Goal: Task Accomplishment & Management: Use online tool/utility

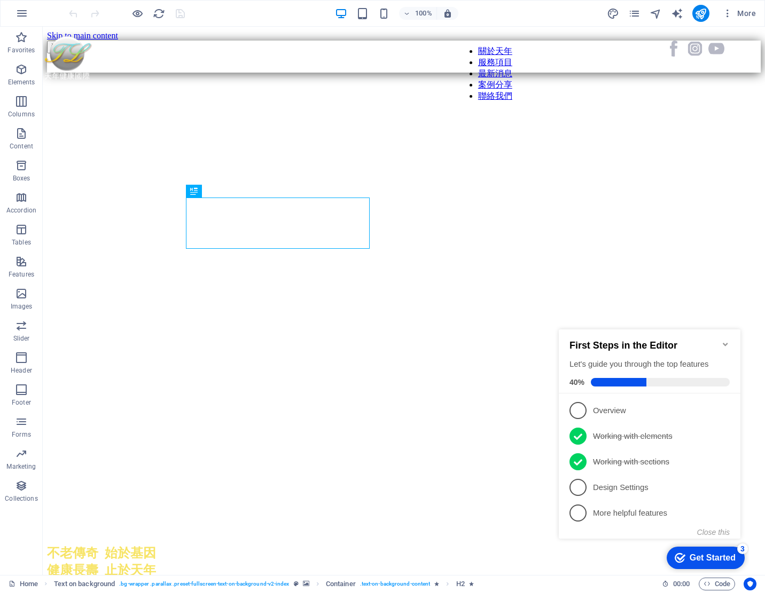
click at [725, 343] on icon "Minimize checklist" at bounding box center [725, 344] width 5 height 3
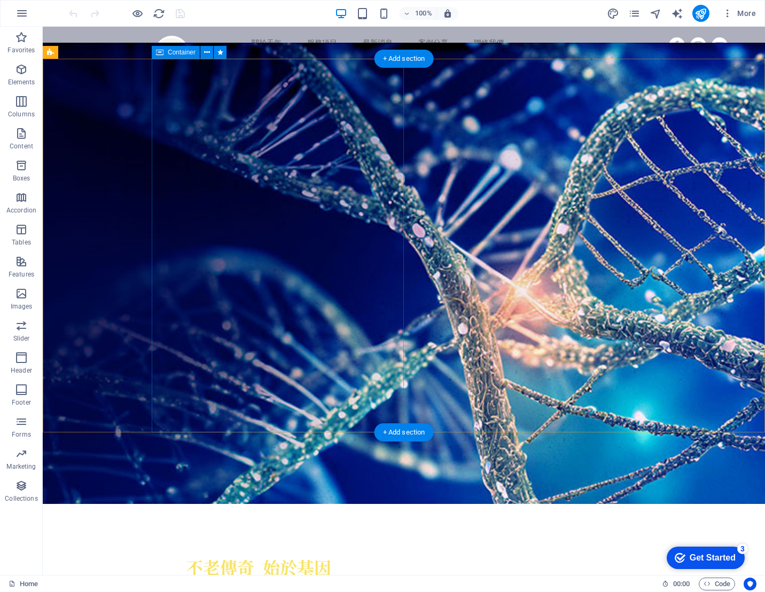
scroll to position [14, 0]
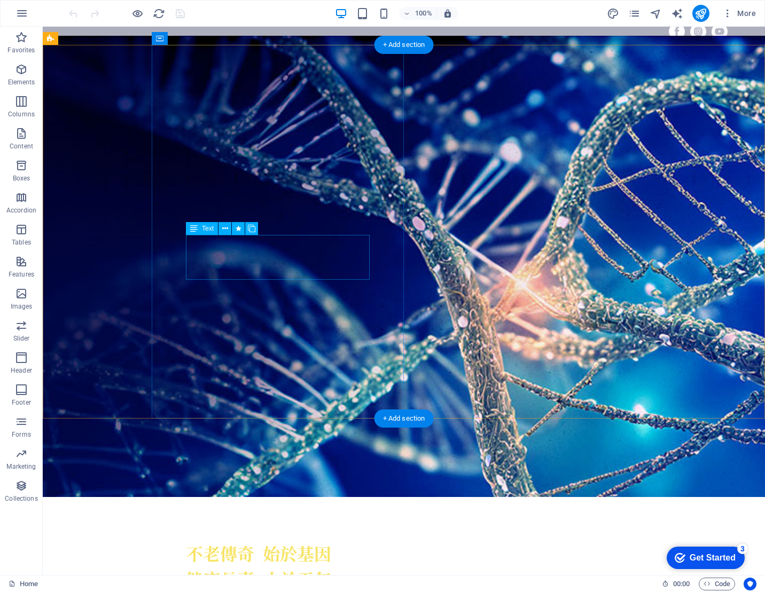
click at [254, 592] on div "東方整合醫學 ( The OIM )結合中醫、西醫、自然醫學、功能醫學、營養醫學與能量醫學等的臨床智慧，為每一位朋友量身訂製專屬的健康方案，從未病預防、亞健康…" at bounding box center [404, 603] width 436 height 22
drag, startPoint x: 254, startPoint y: 242, endPoint x: 58, endPoint y: 242, distance: 196.6
click at [254, 592] on div "東方整合醫學 ( The OIM )結合中醫、西醫、自然醫學、功能醫學、營養醫學與能量醫學等的臨床智慧，為每一位朋友量身訂製專屬的健康方案，從未病預防、亞健康…" at bounding box center [404, 603] width 436 height 22
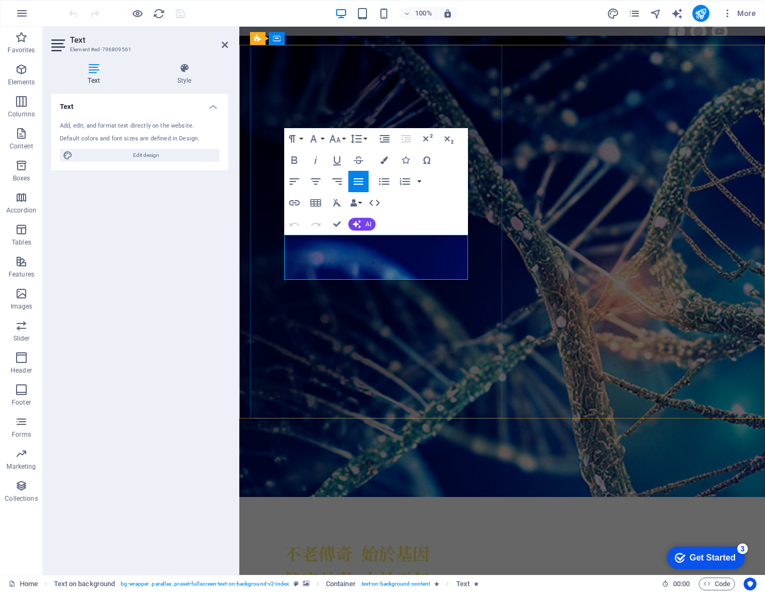
drag, startPoint x: 335, startPoint y: 241, endPoint x: 339, endPoint y: 271, distance: 30.7
click at [335, 592] on p "東方整合醫學 ( The OIM )結合中醫、西醫、自然醫學、功能醫學、營養醫學與能量醫學等的臨床智慧，為每一位朋友量身訂製專屬的健康方案，從未病預防、亞健康…" at bounding box center [502, 603] width 436 height 22
click at [368, 592] on p "東方整合醫學 The OIM )結合中醫、西醫、自然醫學、功能醫學、營養醫學與能量醫學等的臨床智慧，為每一位朋友量身訂製專屬的健康方案，從未病預防、亞健康調理…" at bounding box center [502, 603] width 436 height 22
click at [334, 592] on p "東方整合醫學 The OIM 結合中醫、西醫、自然醫學、功能醫學、營養醫學與能量醫學等的臨床智慧，為每一位朋友量身訂製專屬的健康方案，從未病預防、亞健康調理到…" at bounding box center [502, 603] width 436 height 22
drag, startPoint x: 362, startPoint y: 240, endPoint x: 327, endPoint y: 239, distance: 34.2
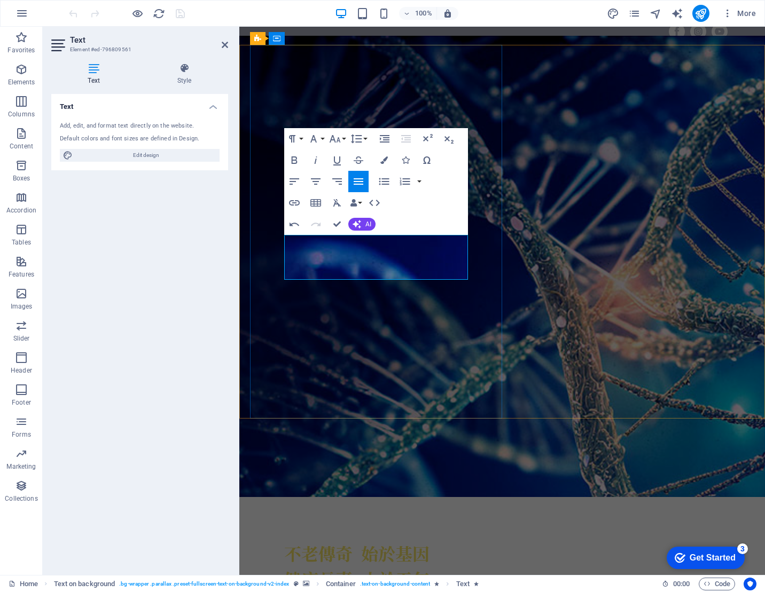
click at [327, 592] on p "東方整合醫學 The OIM 結合中醫、西醫、自然醫學、功能醫學、營養醫學與能量醫學等的臨床智慧，為每一位朋友量身訂製專屬的健康方案，從未病預防、亞健康調理到…" at bounding box center [502, 603] width 436 height 22
click at [287, 592] on p "東方整合醫學結合中醫、西醫、自然醫學、功能醫學、營養醫學與能量醫學等的臨床智慧，為每一位朋友量身訂製專屬的健康方案，從未病預防、亞健康調理到疾病調理、 預後調…" at bounding box center [502, 603] width 436 height 22
click at [286, 592] on p "東方整合醫學結合中醫、西醫、自然醫學、功能醫學、營養醫學與能量醫學等的臨床智慧，為每一位朋友量身訂製專屬的健康方案，從未病預防、亞健康調理到疾病調理、 預後調…" at bounding box center [502, 603] width 436 height 22
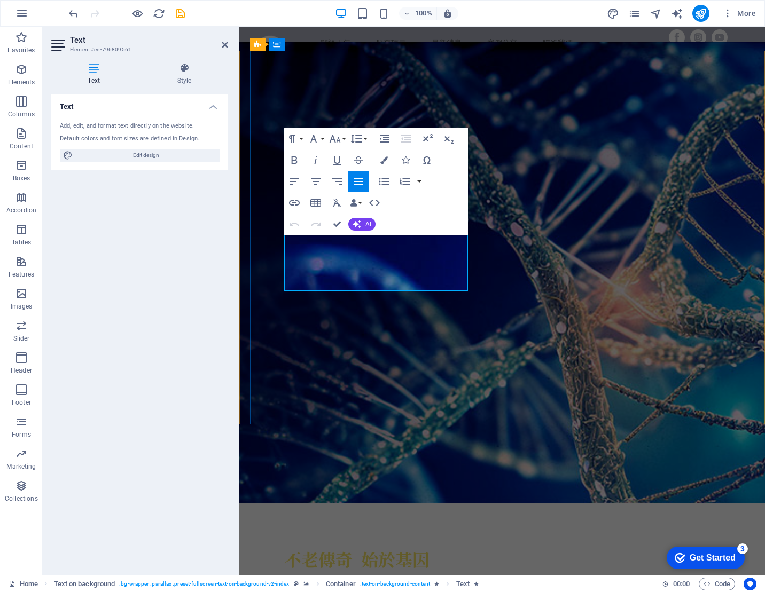
scroll to position [14, 0]
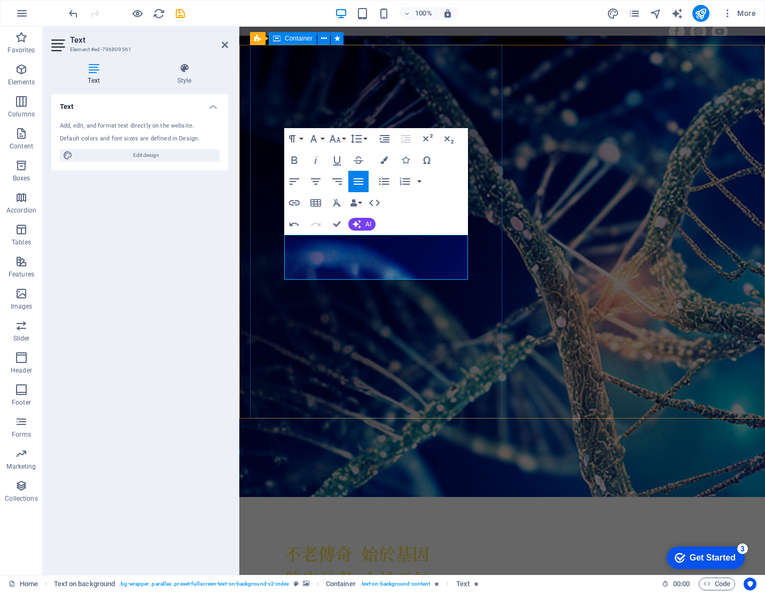
drag, startPoint x: 286, startPoint y: 240, endPoint x: 278, endPoint y: 240, distance: 8.5
click at [299, 592] on p "The OIM 東方整合醫學結合中醫、西醫、自然醫學、功能醫學、營養醫學與能量醫學等的臨床智慧，為每一位朋友量身訂製專屬的健康方案，從未病預防、亞健康調理到疾…" at bounding box center [502, 603] width 436 height 22
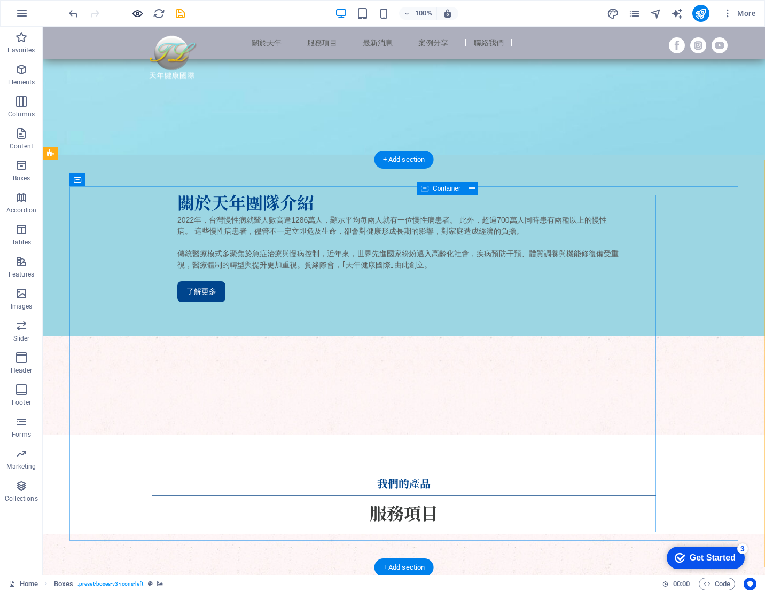
scroll to position [1880, 0]
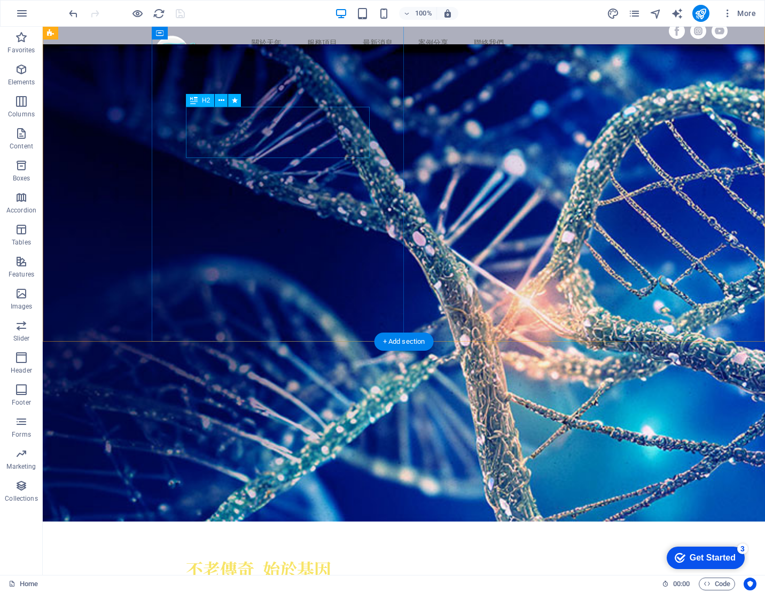
scroll to position [0, 0]
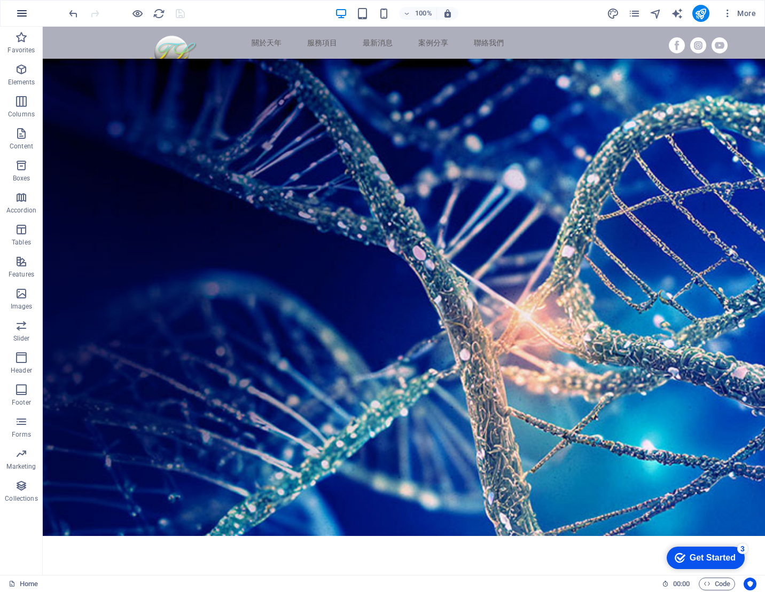
click at [16, 13] on icon "button" at bounding box center [21, 13] width 13 height 13
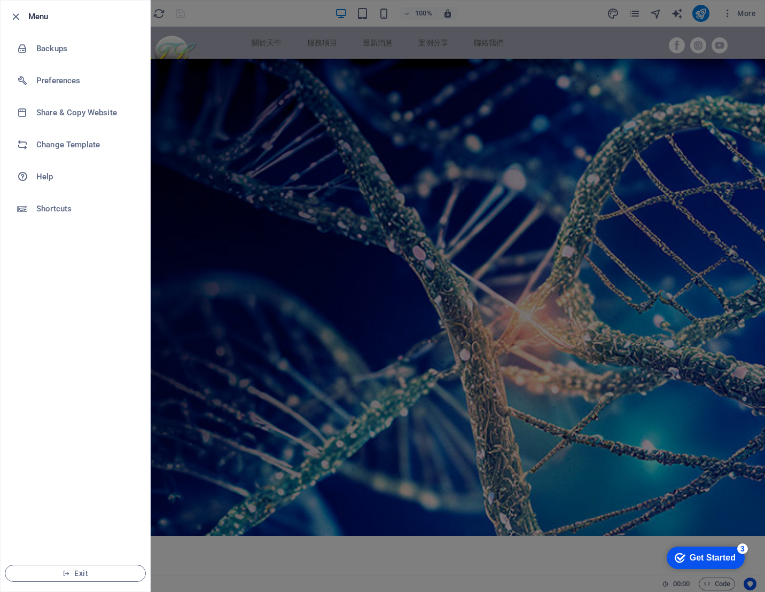
click at [207, 17] on div at bounding box center [382, 296] width 765 height 592
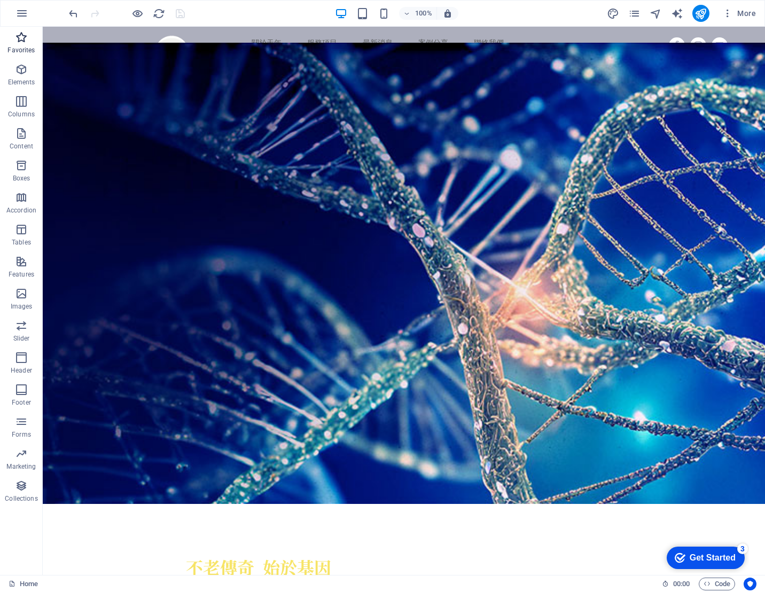
click at [28, 50] on p "Favorites" at bounding box center [20, 50] width 27 height 9
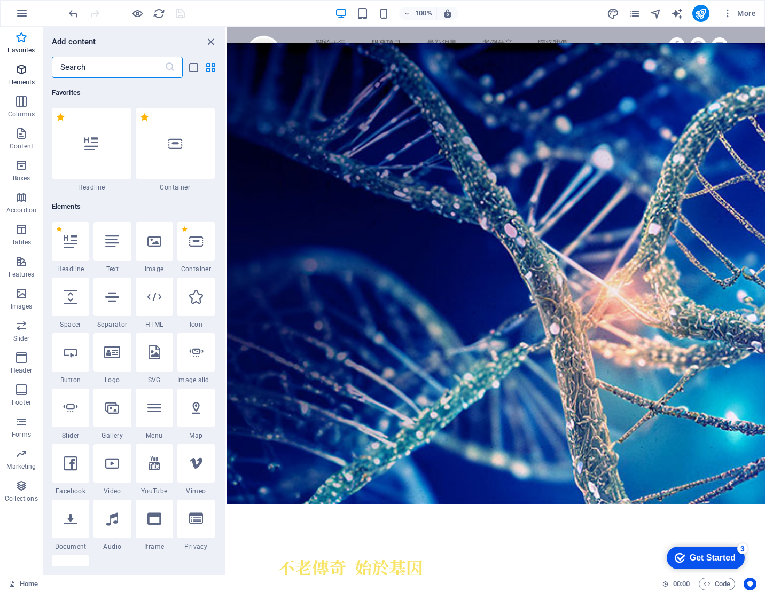
click at [26, 75] on icon "button" at bounding box center [21, 69] width 13 height 13
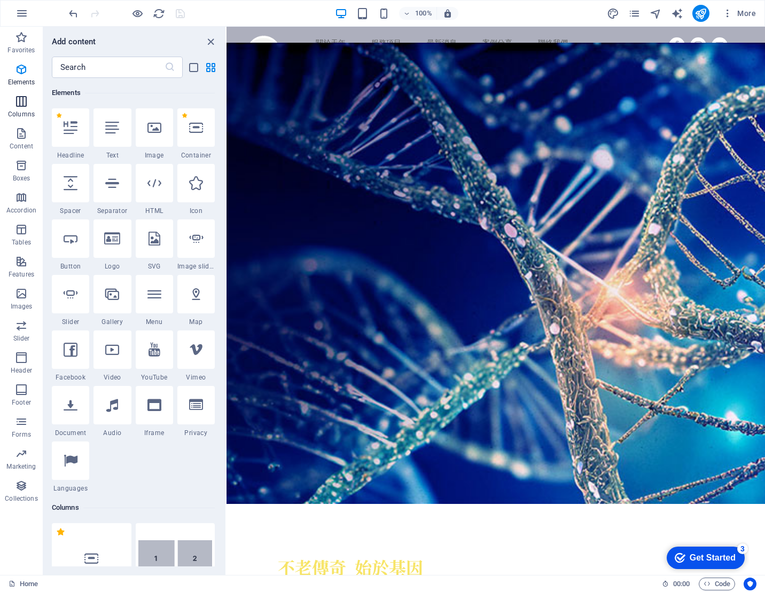
click at [20, 99] on icon "button" at bounding box center [21, 101] width 13 height 13
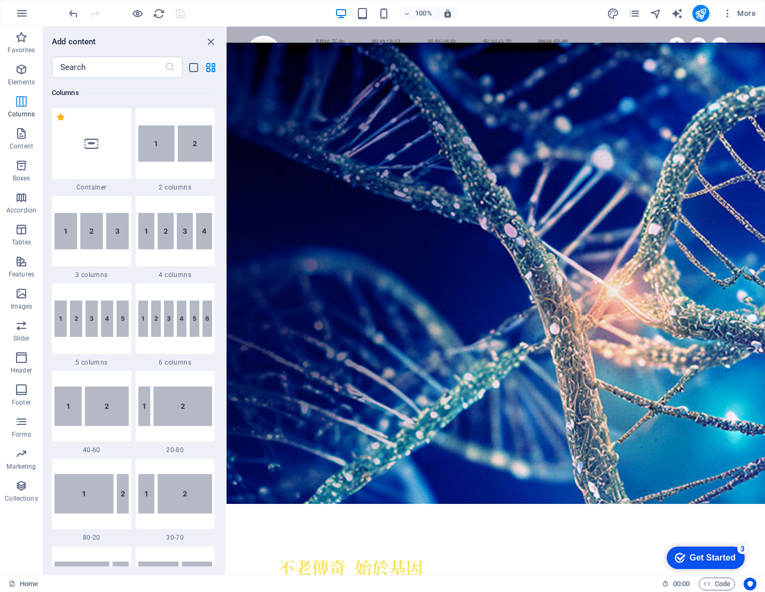
scroll to position [529, 0]
click at [26, 44] on span "Favorites" at bounding box center [21, 44] width 43 height 26
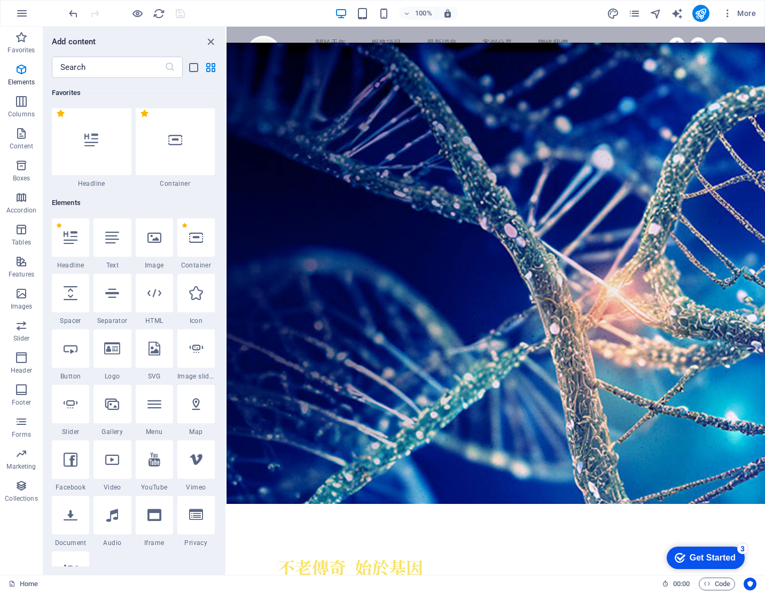
scroll to position [0, 0]
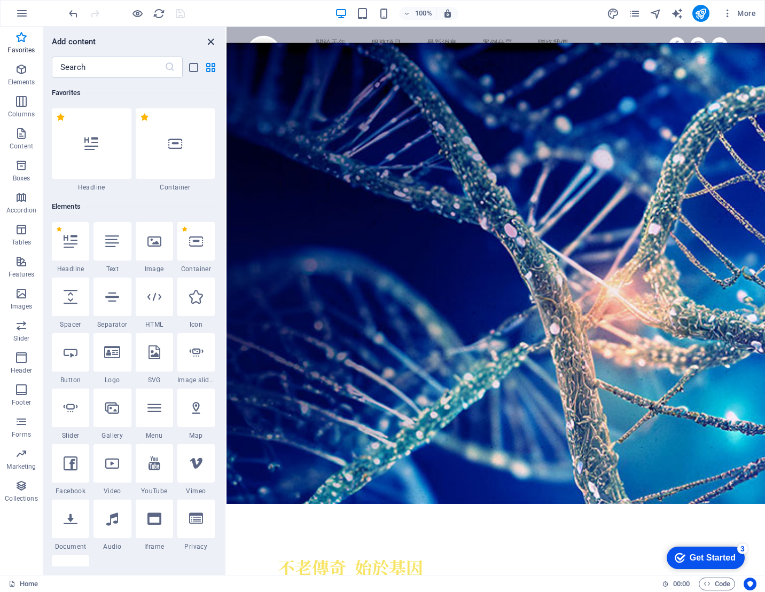
click at [208, 40] on icon "close panel" at bounding box center [211, 42] width 12 height 12
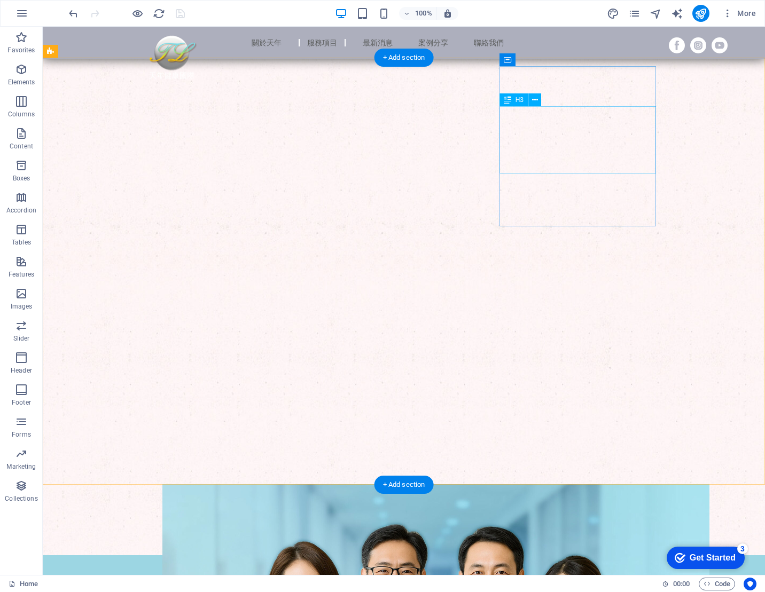
scroll to position [878, 0]
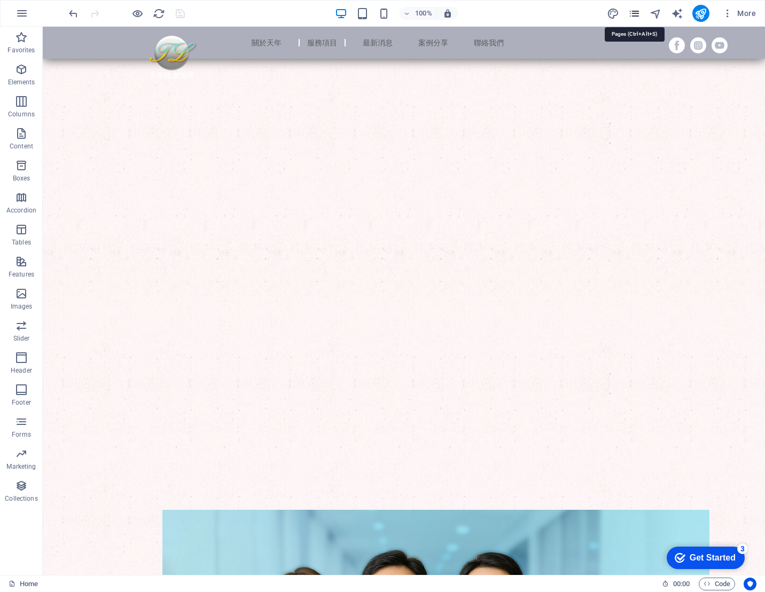
click at [110, 415] on icon "pages" at bounding box center [72, 425] width 75 height 21
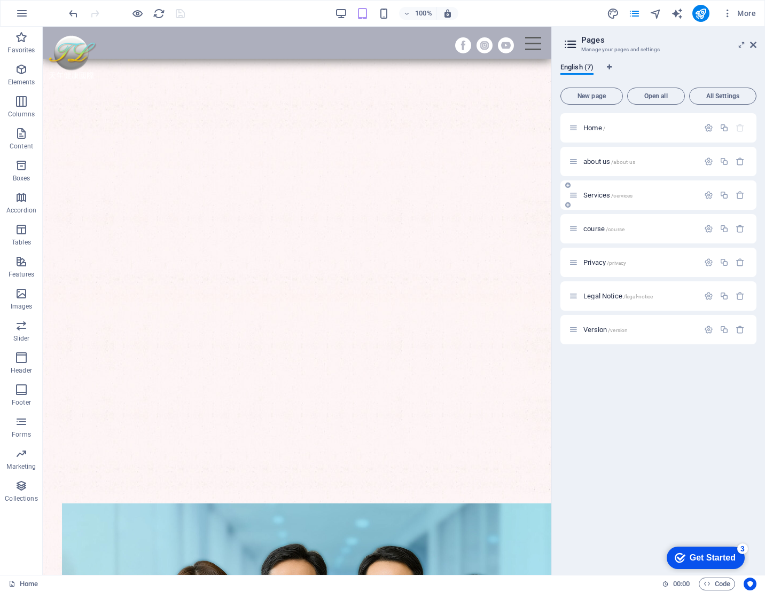
click at [599, 197] on span "Services /services" at bounding box center [607, 195] width 49 height 8
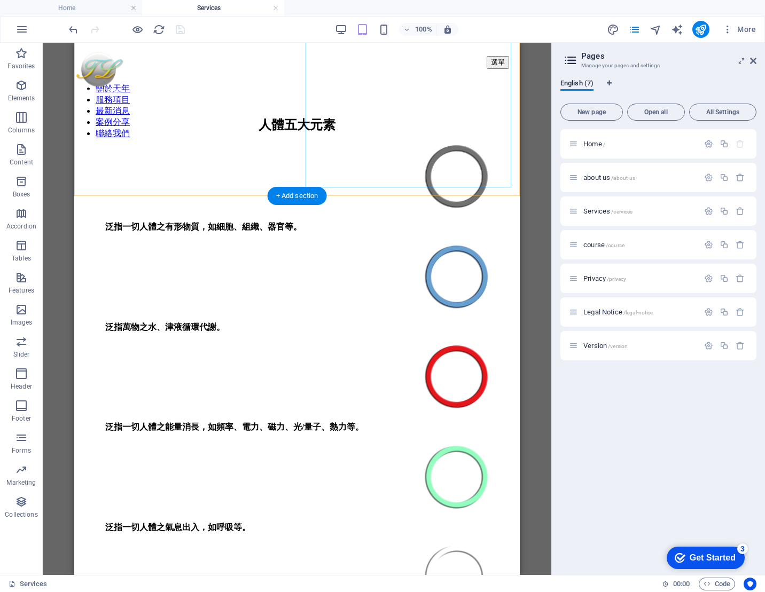
scroll to position [2242, 0]
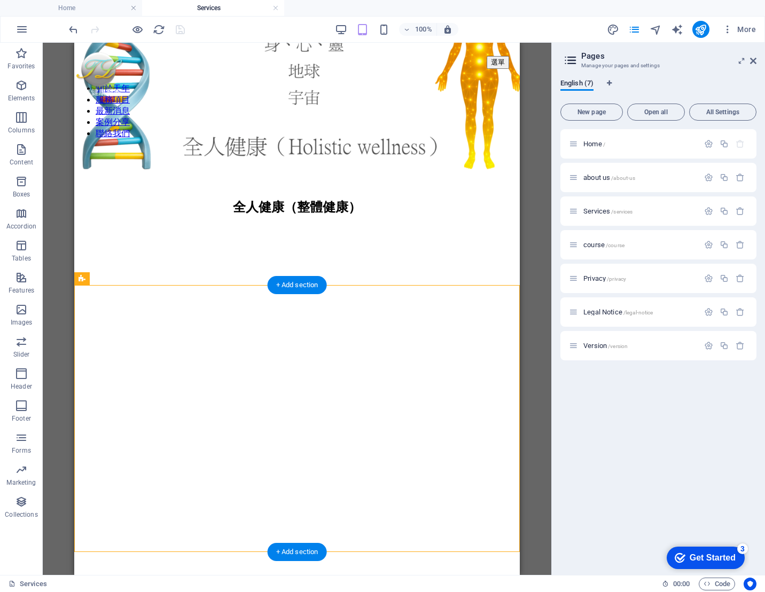
scroll to position [1538, 0]
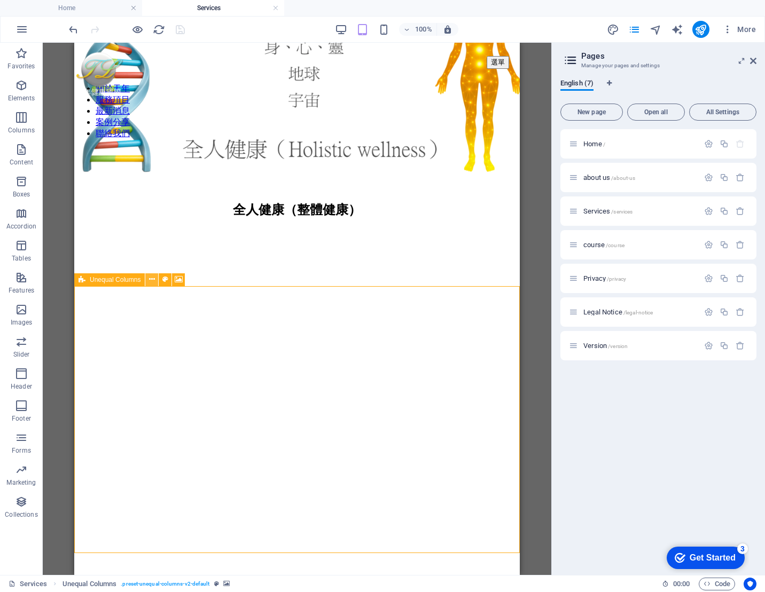
click at [152, 282] on icon at bounding box center [152, 279] width 6 height 11
click at [752, 60] on icon at bounding box center [753, 61] width 6 height 9
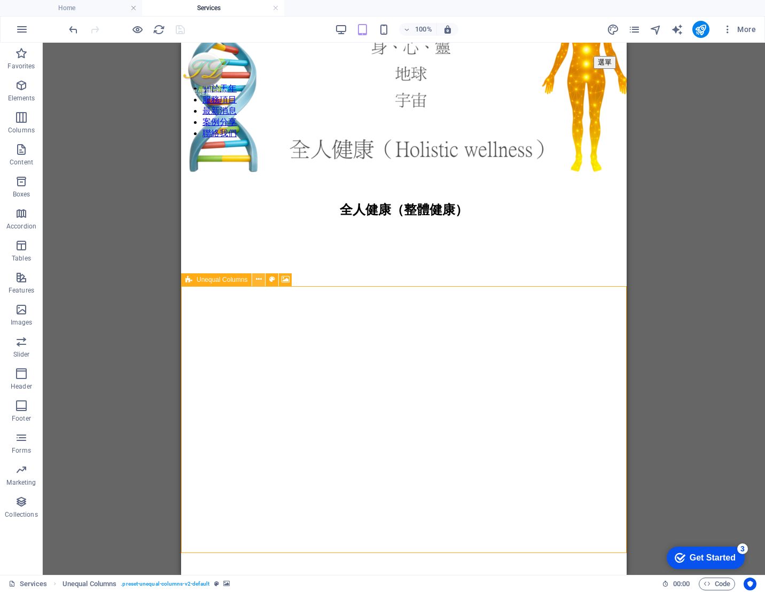
click at [261, 279] on button at bounding box center [258, 279] width 13 height 13
click at [256, 279] on icon at bounding box center [259, 279] width 6 height 11
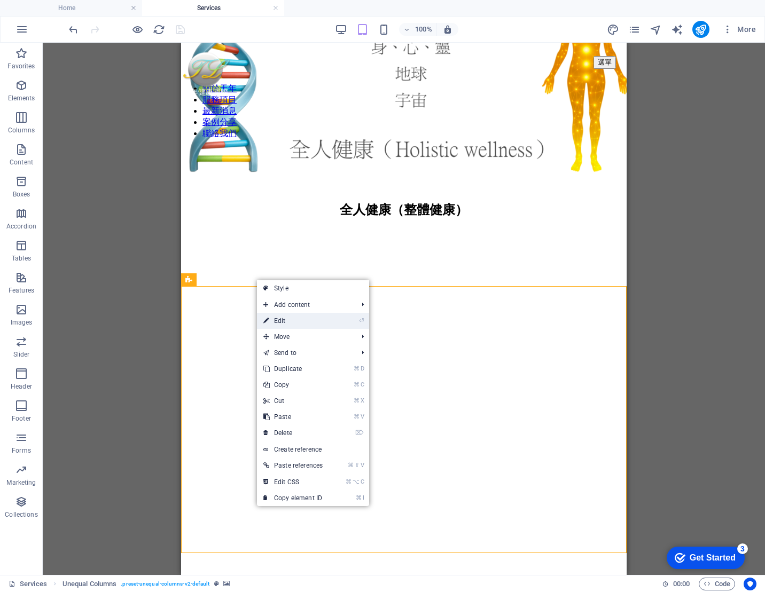
click at [287, 318] on link "⏎ Edit" at bounding box center [293, 321] width 72 height 16
select select "px"
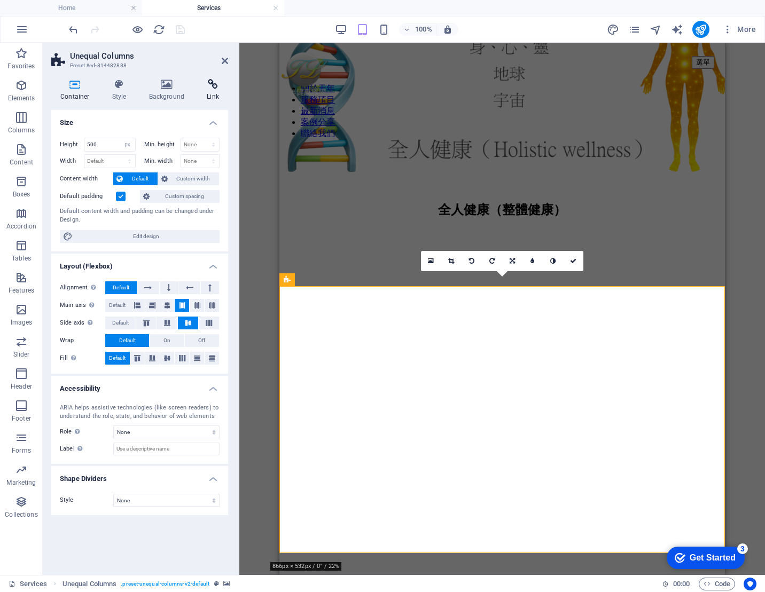
click at [216, 80] on icon at bounding box center [213, 84] width 30 height 11
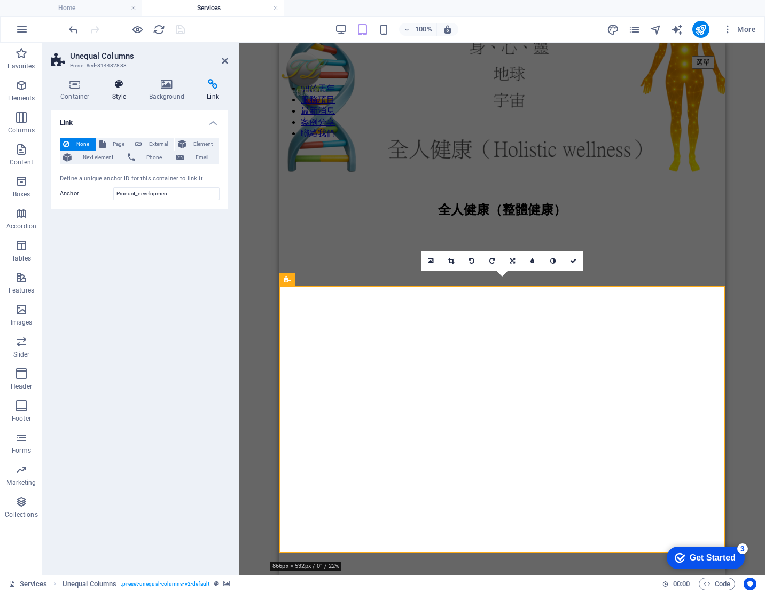
click at [115, 90] on h4 "Style" at bounding box center [121, 90] width 37 height 22
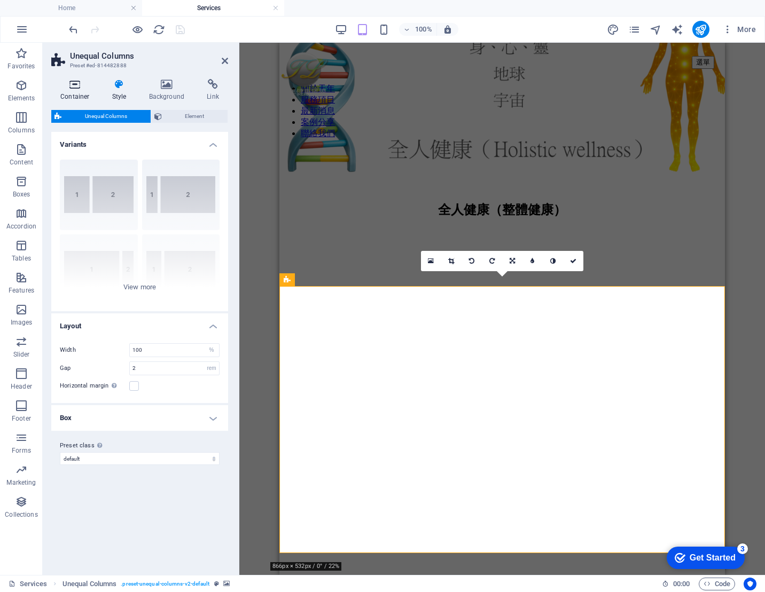
click at [64, 87] on icon at bounding box center [75, 84] width 48 height 11
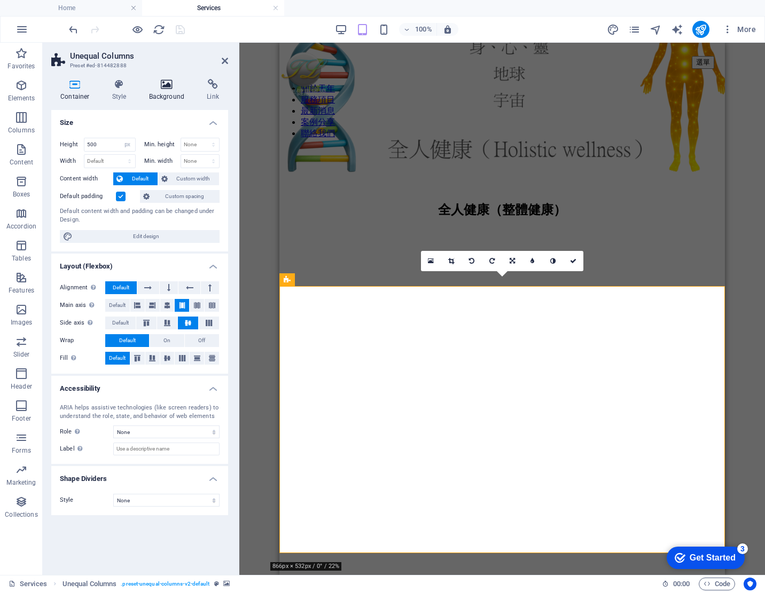
click at [178, 90] on h4 "Background" at bounding box center [169, 90] width 58 height 22
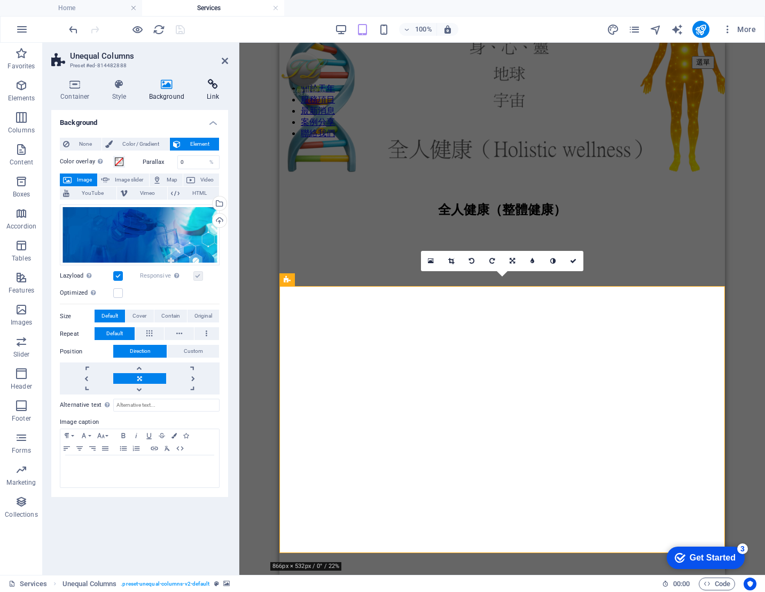
click at [214, 90] on h4 "Link" at bounding box center [213, 90] width 30 height 22
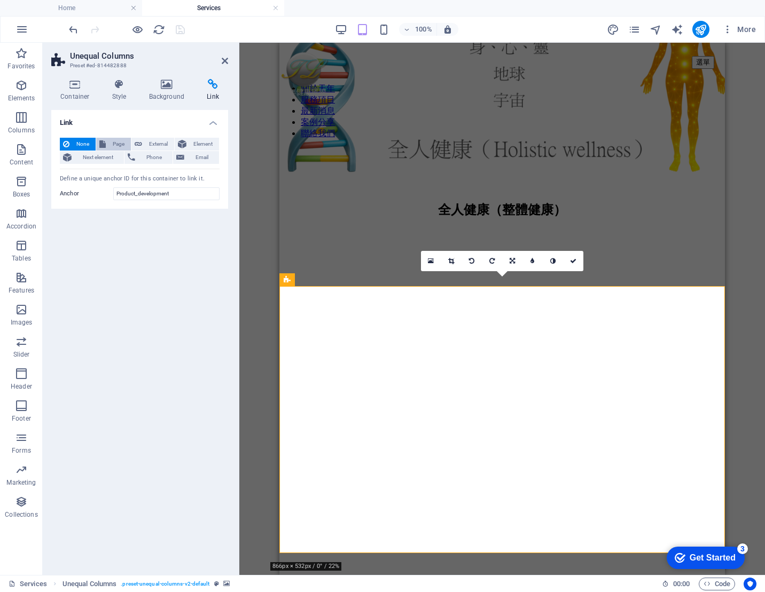
click at [120, 143] on span "Page" at bounding box center [118, 144] width 19 height 13
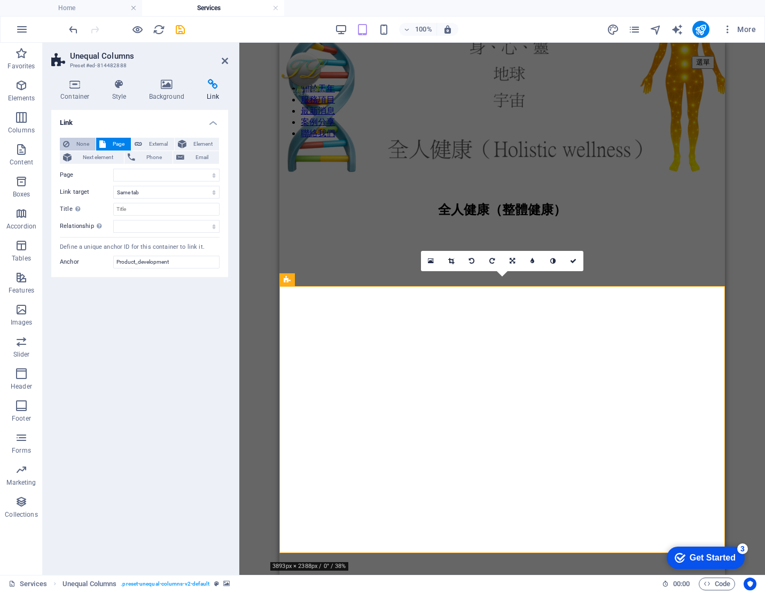
click at [74, 143] on span "None" at bounding box center [83, 144] width 20 height 13
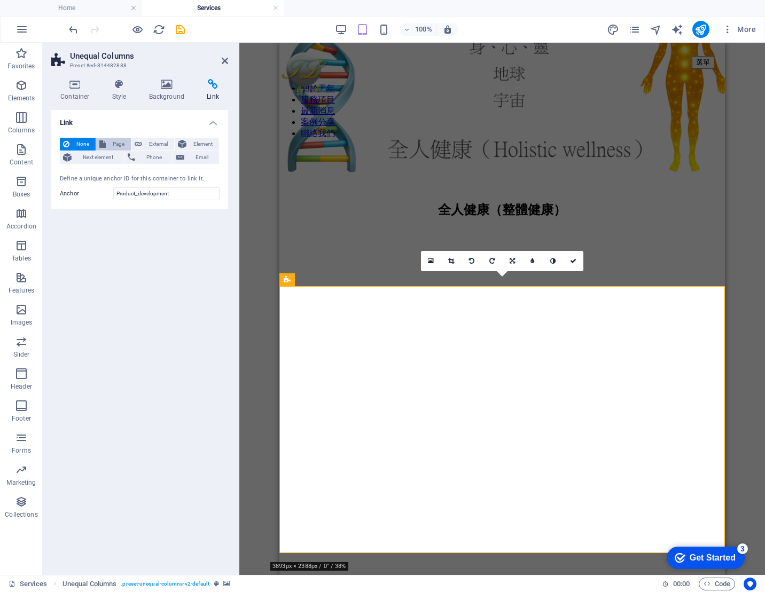
click at [128, 142] on button "Page" at bounding box center [113, 144] width 35 height 13
select select
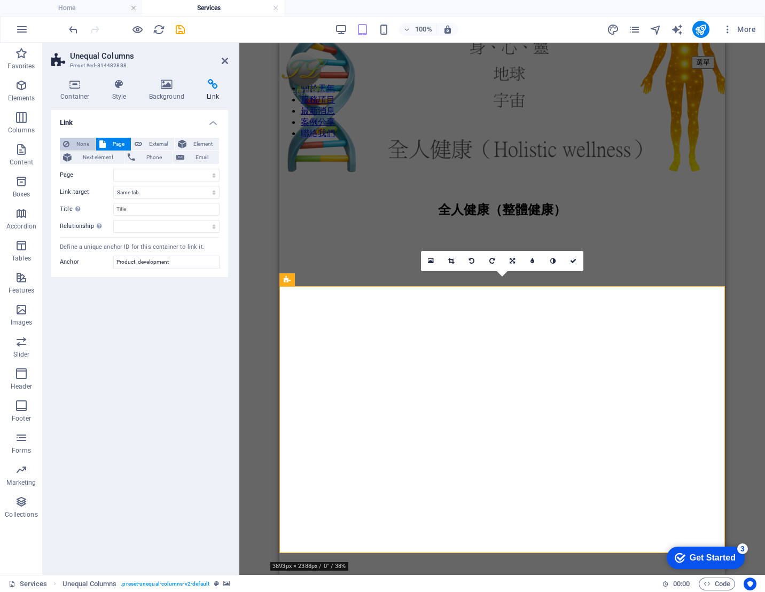
click at [84, 142] on span "None" at bounding box center [83, 144] width 20 height 13
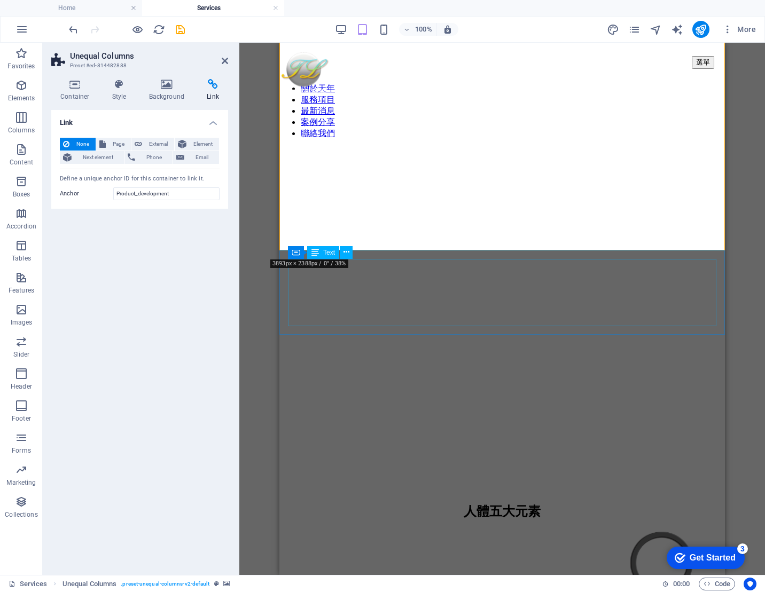
scroll to position [1788, 0]
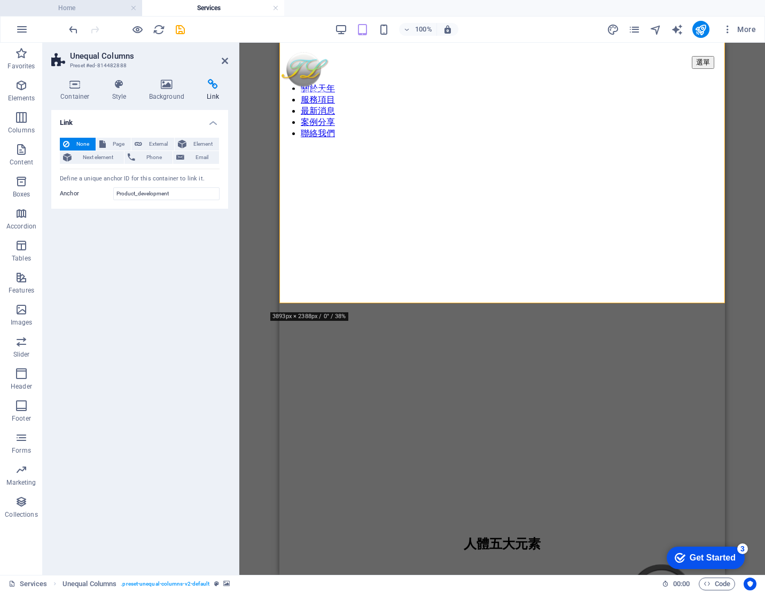
click at [104, 9] on h4 "Home" at bounding box center [71, 8] width 142 height 12
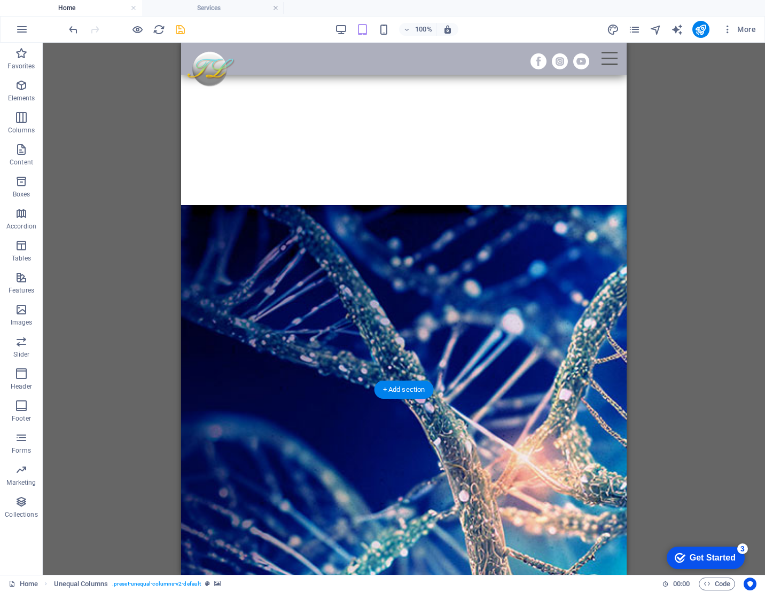
scroll to position [0, 0]
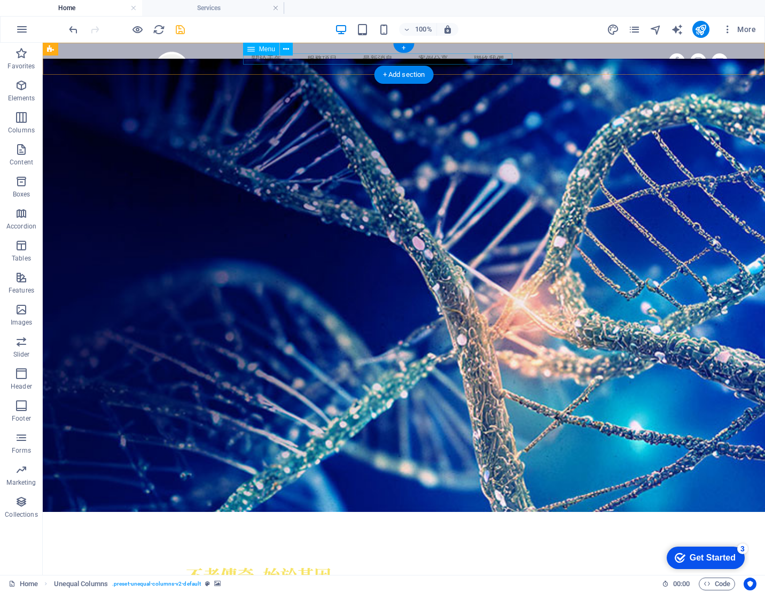
click at [318, 60] on nav "關於天年 服務項目 最新消息 案例分享 聯絡我們" at bounding box center [377, 58] width 269 height 11
select select
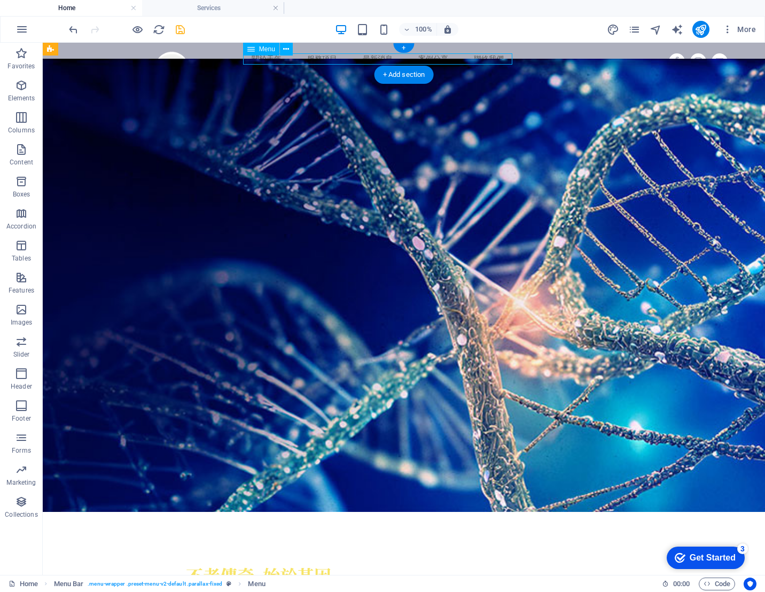
select select
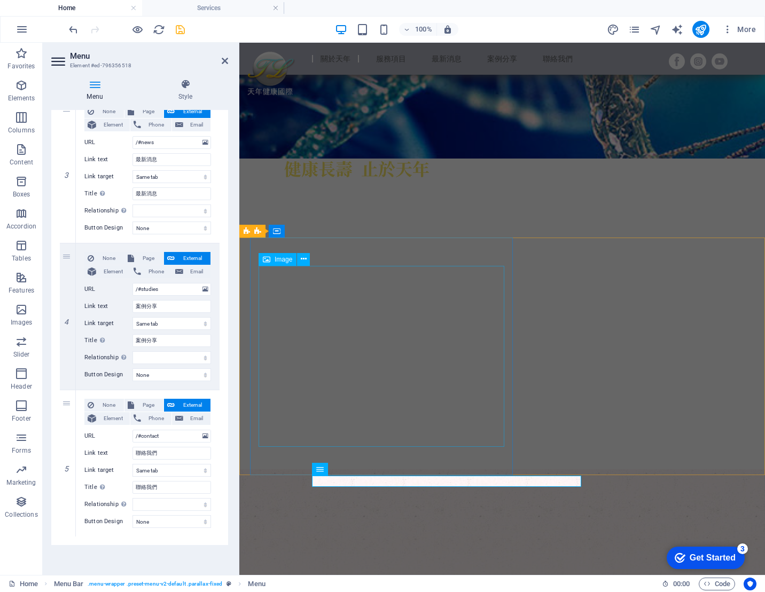
scroll to position [401, 0]
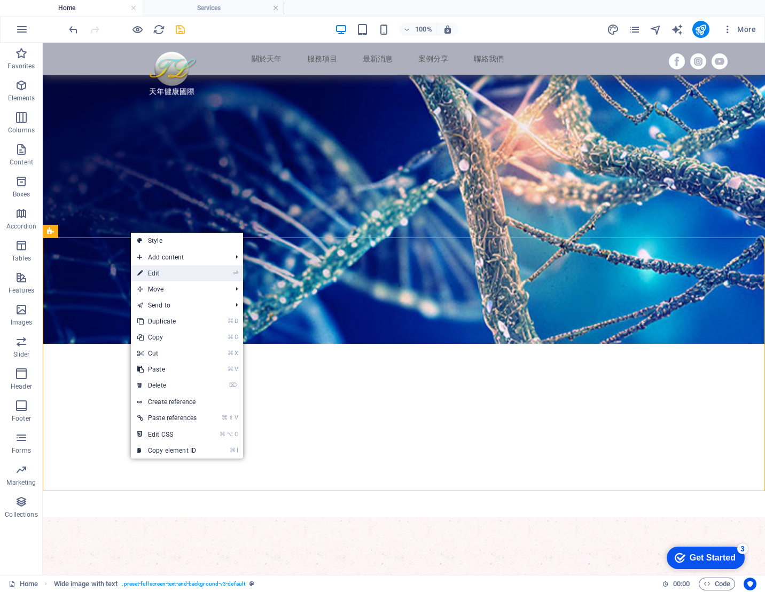
click at [145, 275] on link "⏎ Edit" at bounding box center [167, 273] width 72 height 16
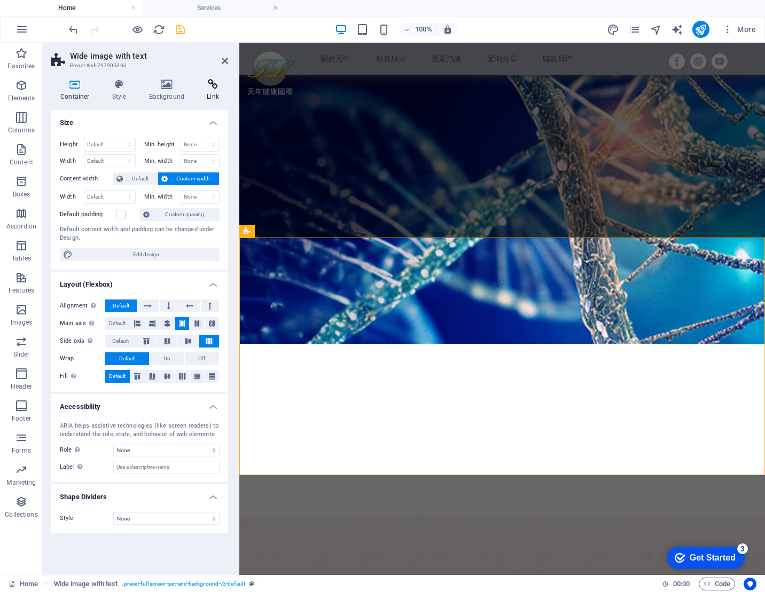
click at [211, 81] on icon at bounding box center [213, 84] width 30 height 11
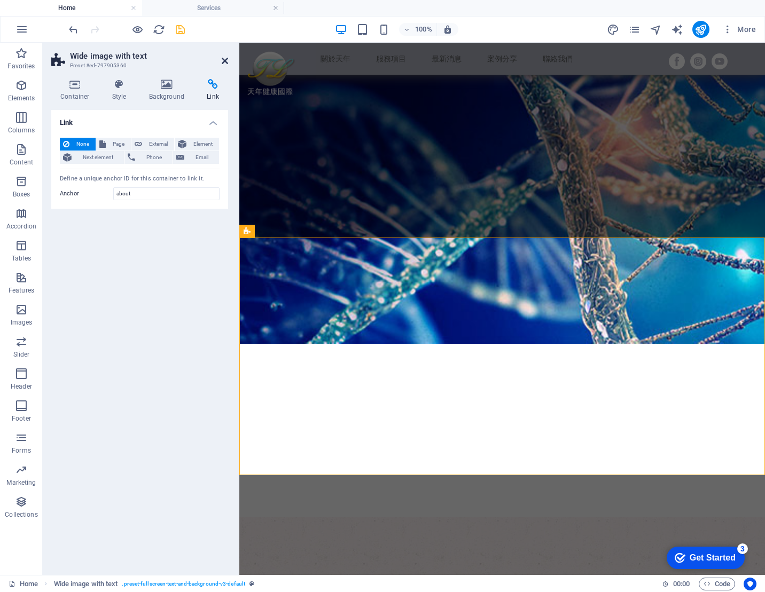
click at [224, 59] on icon at bounding box center [225, 61] width 6 height 9
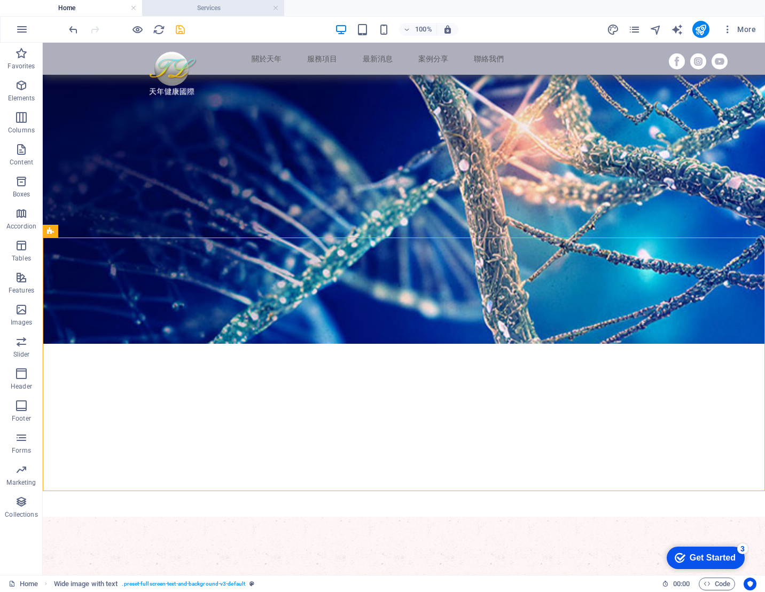
click at [232, 4] on h4 "Services" at bounding box center [213, 8] width 142 height 12
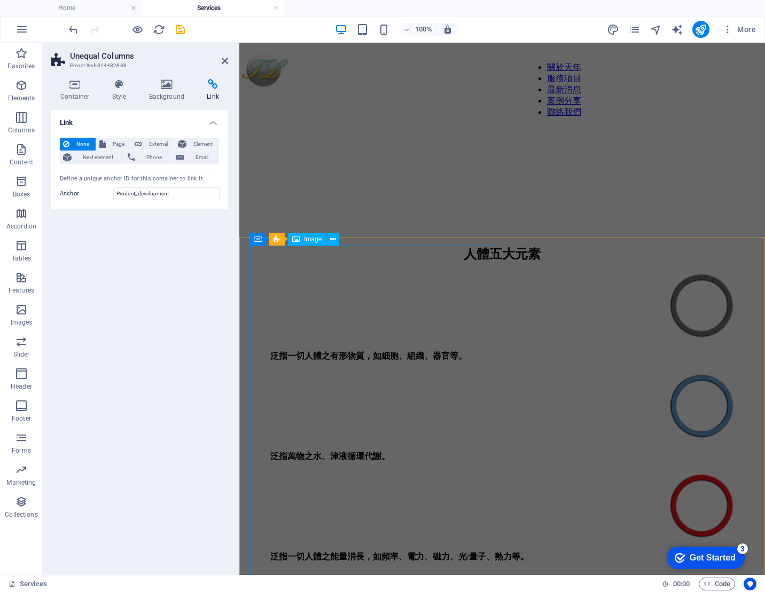
scroll to position [2257, 0]
click at [288, 231] on button at bounding box center [284, 228] width 13 height 13
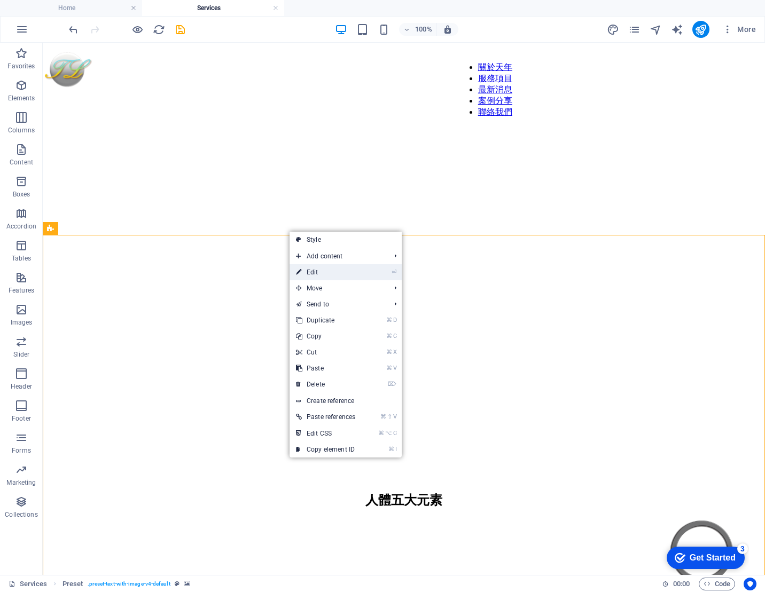
click at [317, 275] on link "⏎ Edit" at bounding box center [326, 272] width 72 height 16
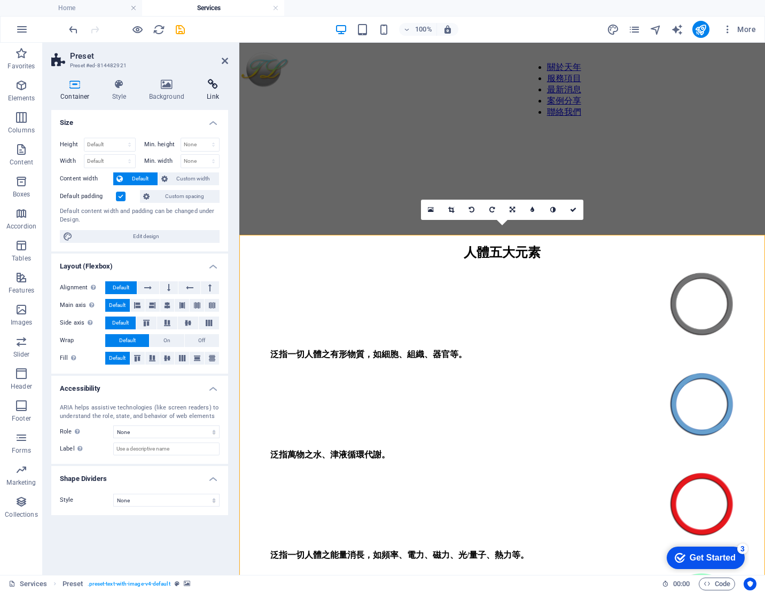
click at [208, 91] on h4 "Link" at bounding box center [213, 90] width 30 height 22
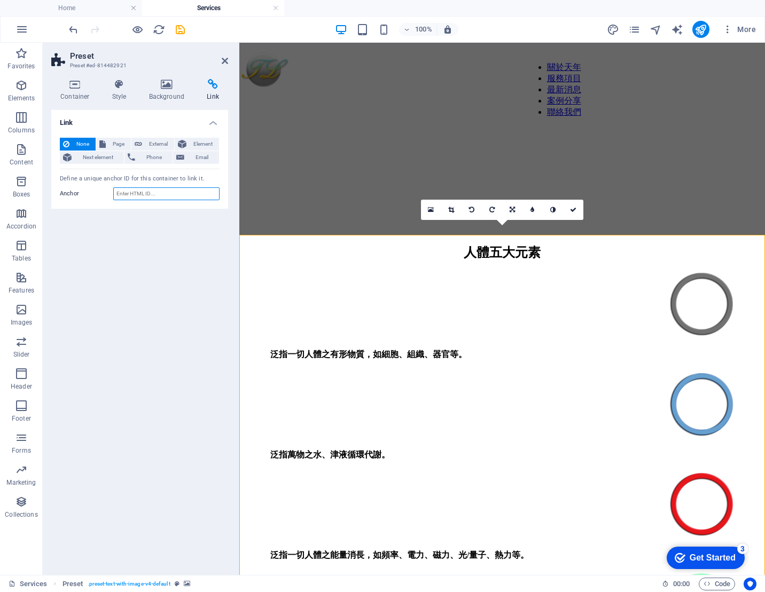
click at [134, 191] on input "Anchor" at bounding box center [166, 193] width 106 height 13
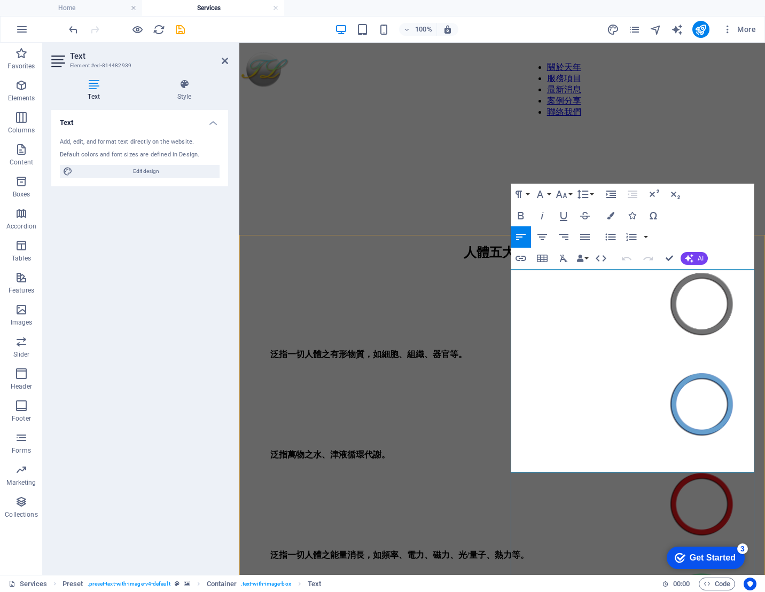
drag, startPoint x: 605, startPoint y: 388, endPoint x: 638, endPoint y: 388, distance: 33.7
copy span "Water-filtered"
click at [253, 231] on div "Preset" at bounding box center [258, 228] width 38 height 13
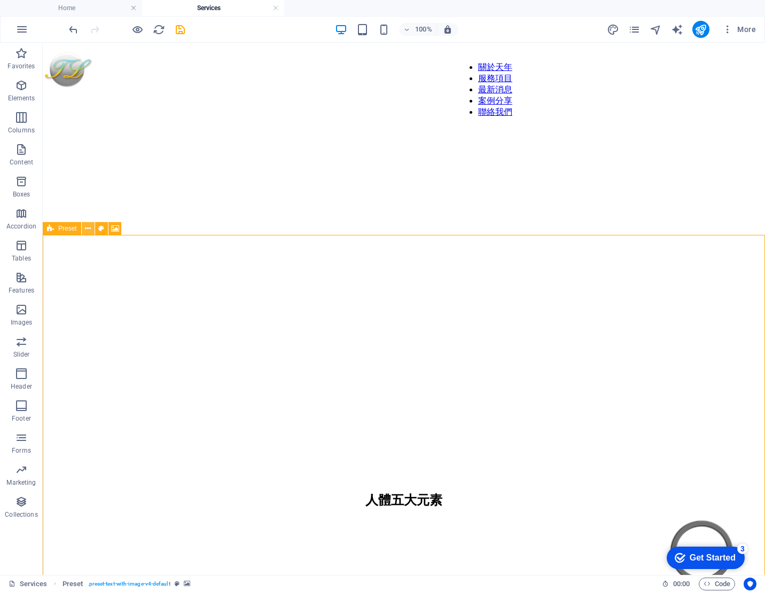
click at [89, 230] on icon at bounding box center [88, 228] width 6 height 11
click at [90, 230] on icon at bounding box center [88, 228] width 6 height 11
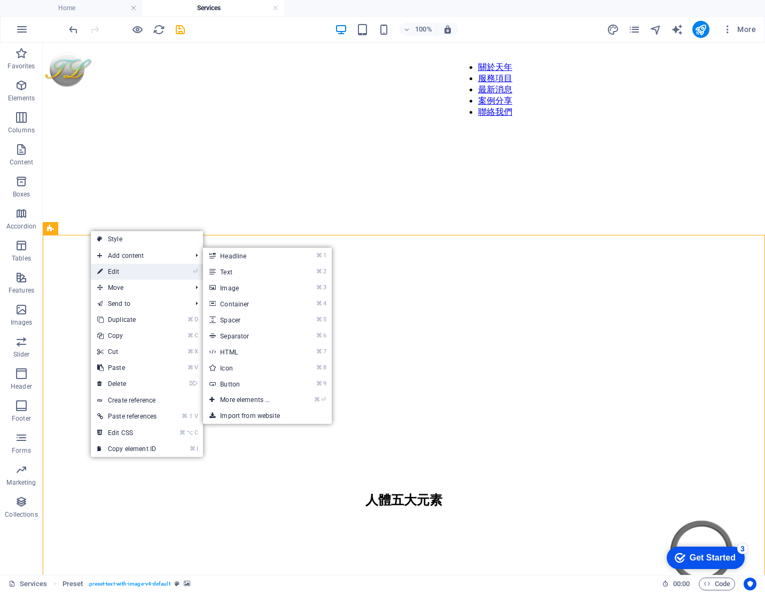
click at [105, 270] on link "⏎ Edit" at bounding box center [127, 272] width 72 height 16
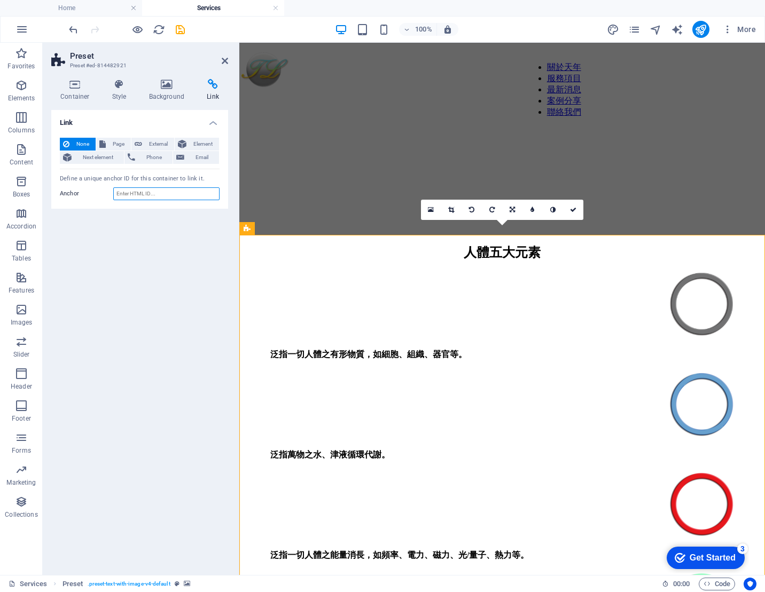
click at [137, 194] on input "Anchor" at bounding box center [166, 193] width 106 height 13
paste input "Water-filtered"
click at [135, 216] on div "Link None Page External Element Next element Phone Email Page Home about us Ser…" at bounding box center [139, 338] width 177 height 457
click at [131, 195] on input "Water-filtered" at bounding box center [166, 193] width 106 height 13
type input "Water_filtered"
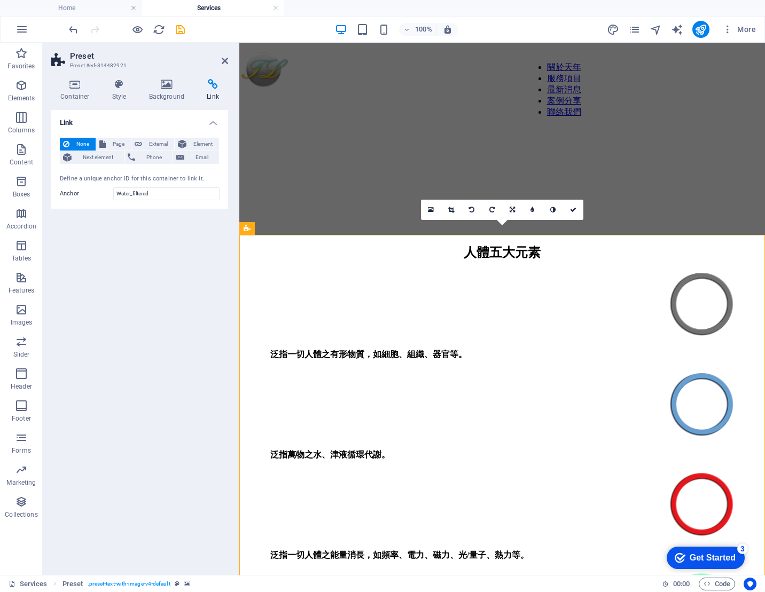
click at [168, 204] on div "None Page External Element Next element Phone Email Page Home about us Services…" at bounding box center [139, 169] width 177 height 80
drag, startPoint x: 162, startPoint y: 194, endPoint x: 69, endPoint y: 189, distance: 93.6
click at [69, 189] on div "Anchor Water_filtered" at bounding box center [140, 193] width 160 height 13
click at [143, 277] on div "Link None Page External Element Next element Phone Email Page Home about us Ser…" at bounding box center [139, 338] width 177 height 457
click at [87, 12] on h4 "Home" at bounding box center [71, 8] width 142 height 12
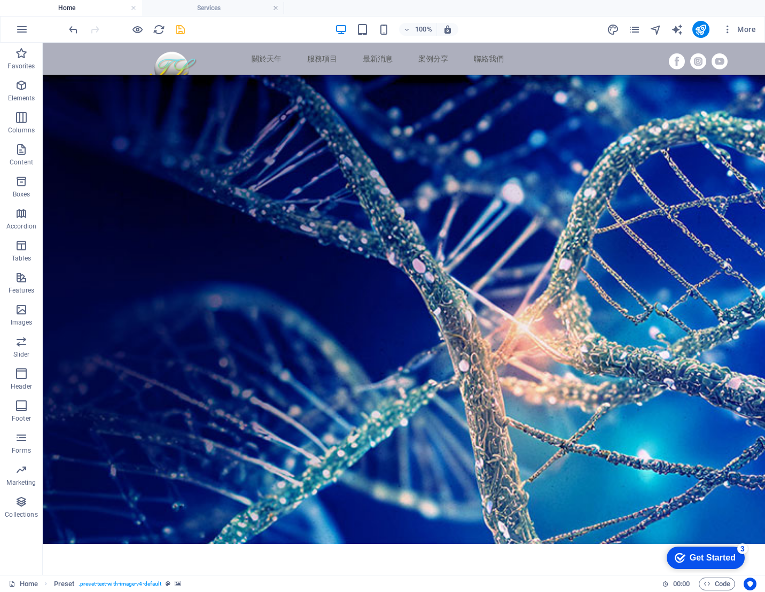
scroll to position [401, 0]
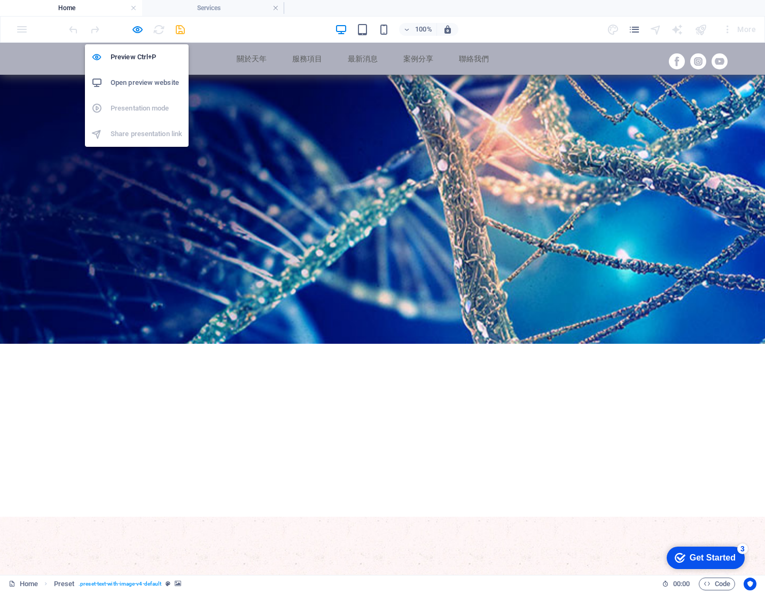
click at [131, 84] on h6 "Open preview website" at bounding box center [147, 82] width 72 height 13
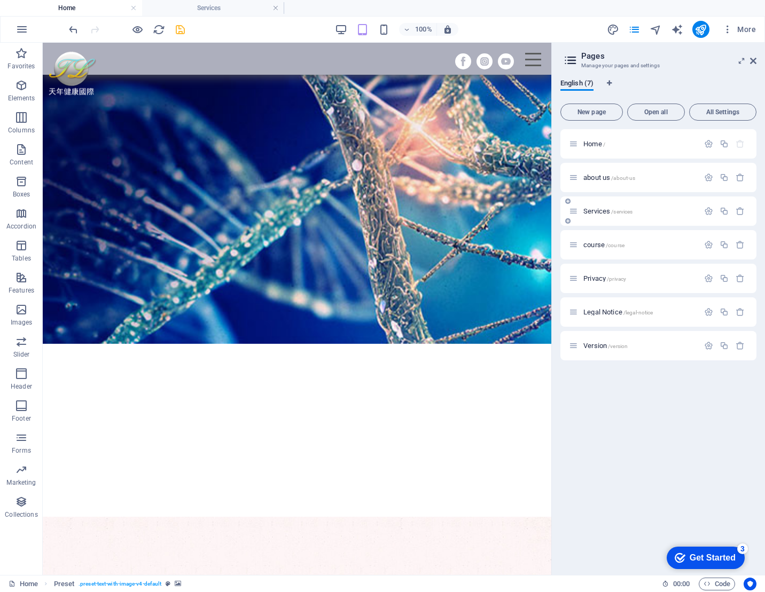
click at [605, 211] on span "Services /services" at bounding box center [607, 211] width 49 height 8
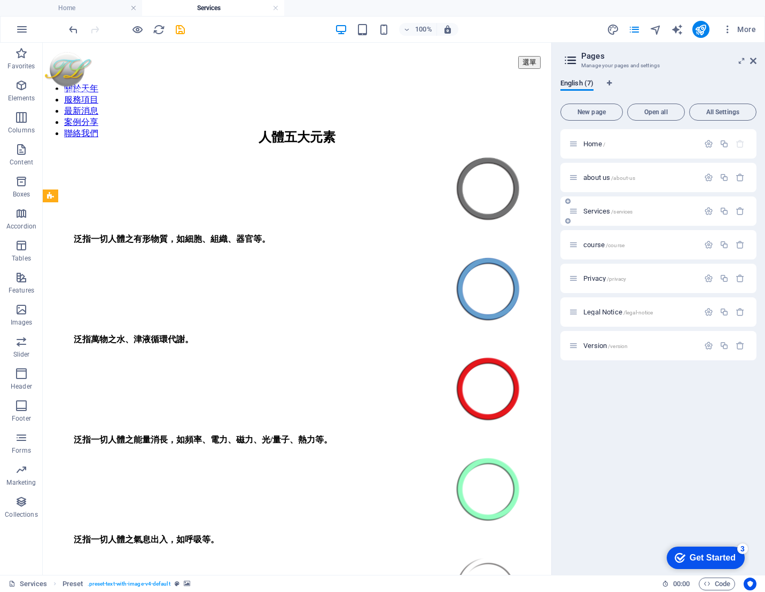
scroll to position [2257, 0]
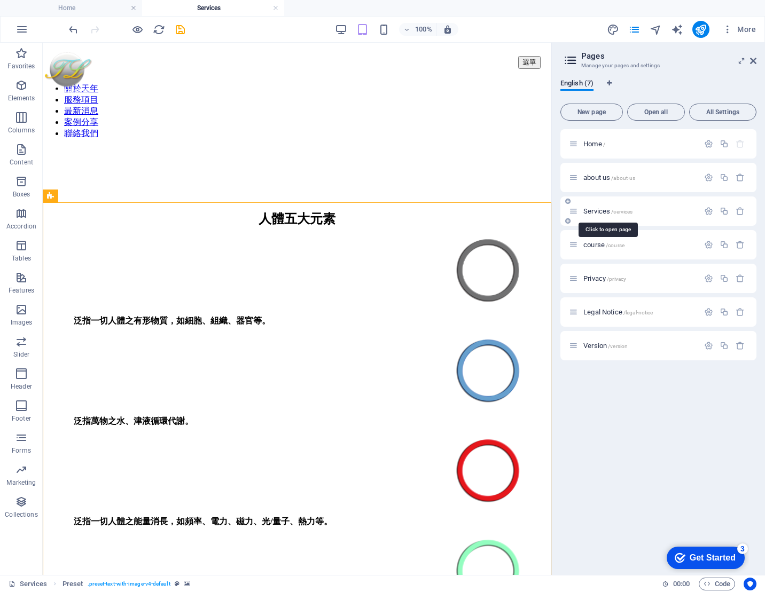
click at [616, 214] on span "/services" at bounding box center [621, 212] width 21 height 6
click at [597, 212] on span "Services /services" at bounding box center [607, 211] width 49 height 8
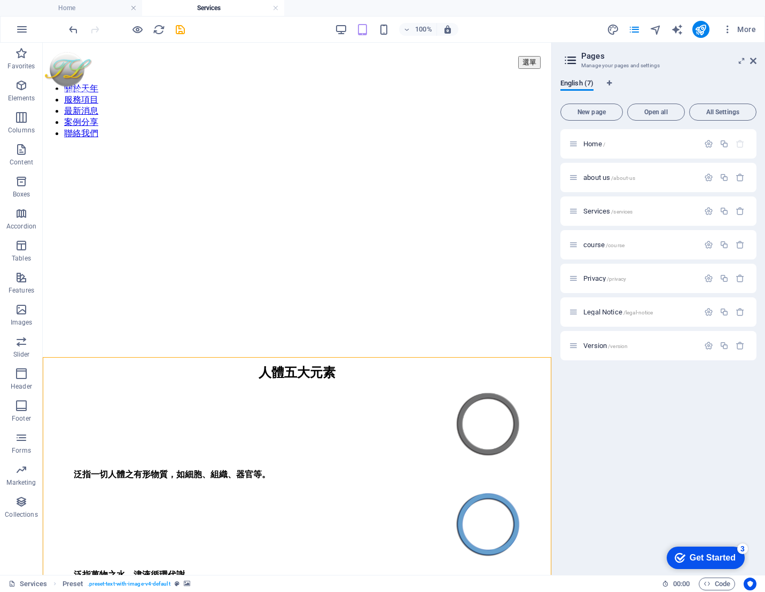
scroll to position [2101, 0]
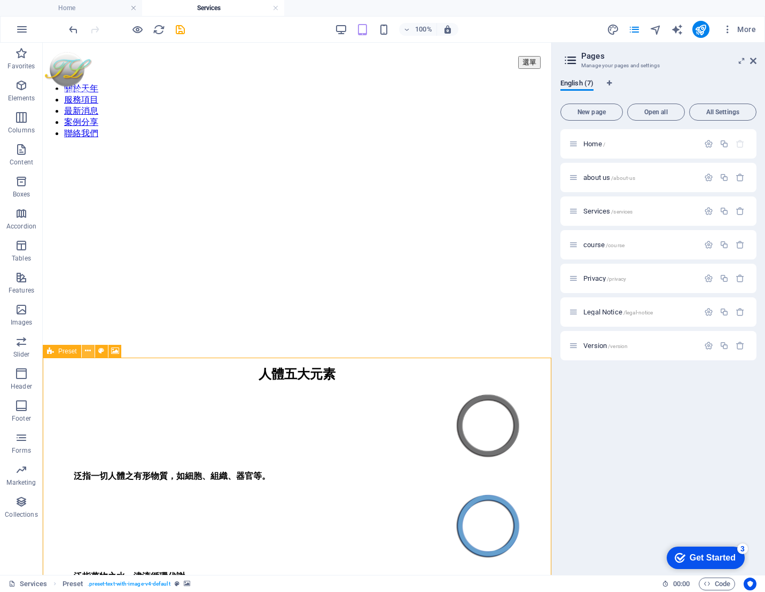
click at [88, 350] on icon at bounding box center [88, 351] width 6 height 11
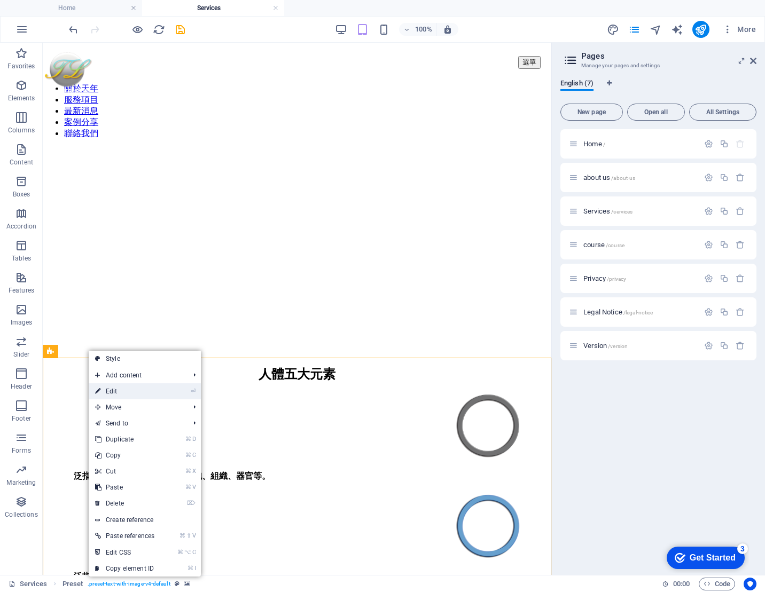
click at [111, 390] on link "⏎ Edit" at bounding box center [125, 392] width 72 height 16
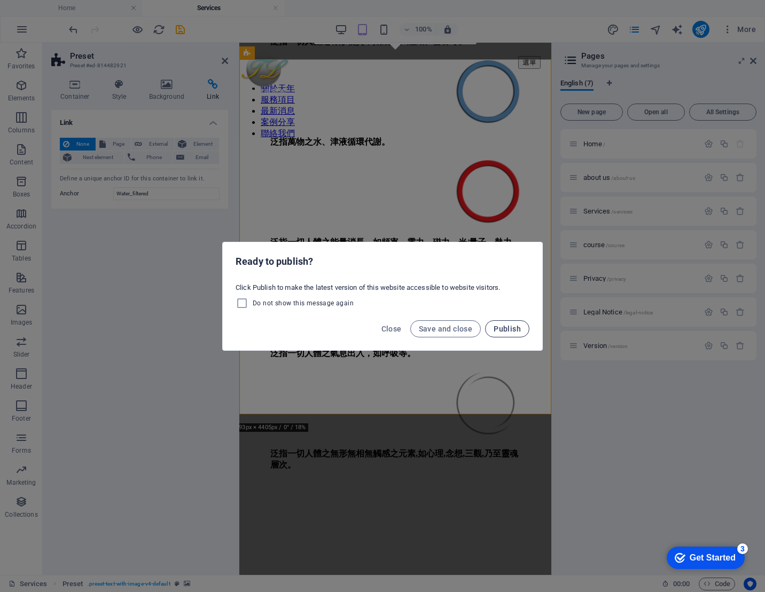
click at [525, 330] on button "Publish" at bounding box center [507, 328] width 44 height 17
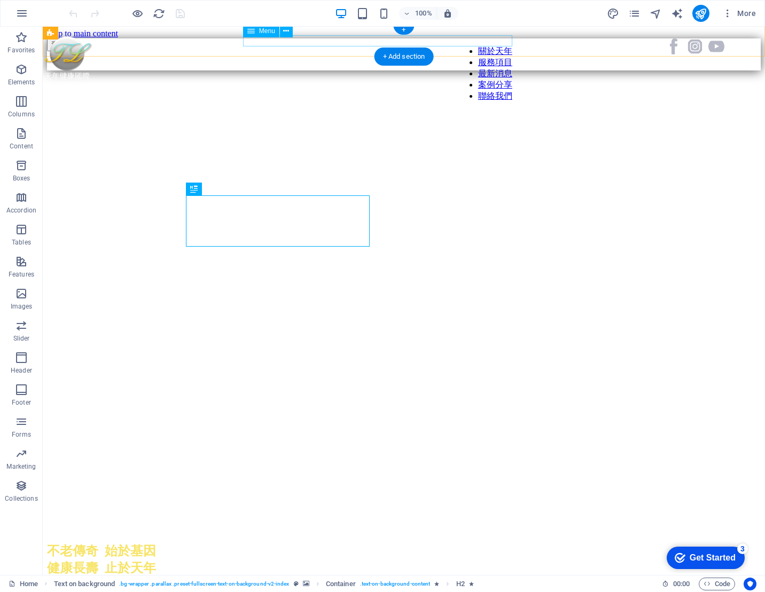
scroll to position [3, 0]
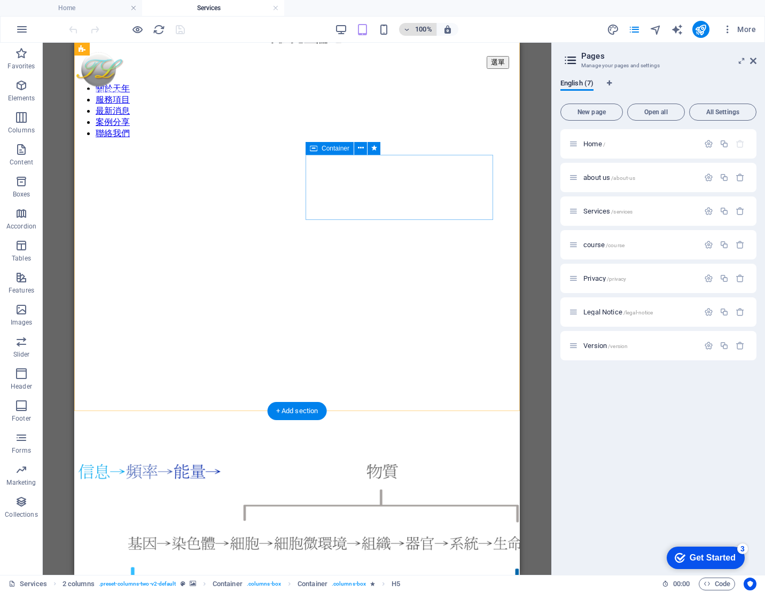
scroll to position [903, 0]
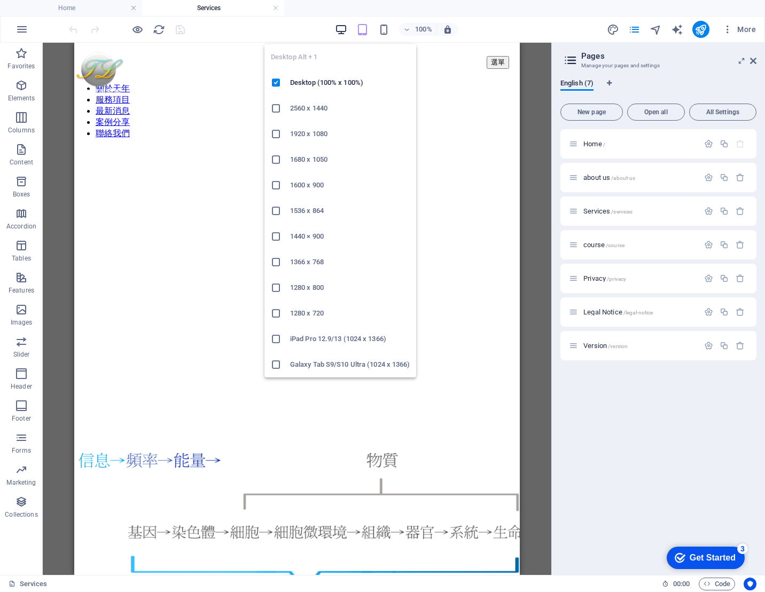
click at [0, 0] on icon "button" at bounding box center [0, 0] width 0 height 0
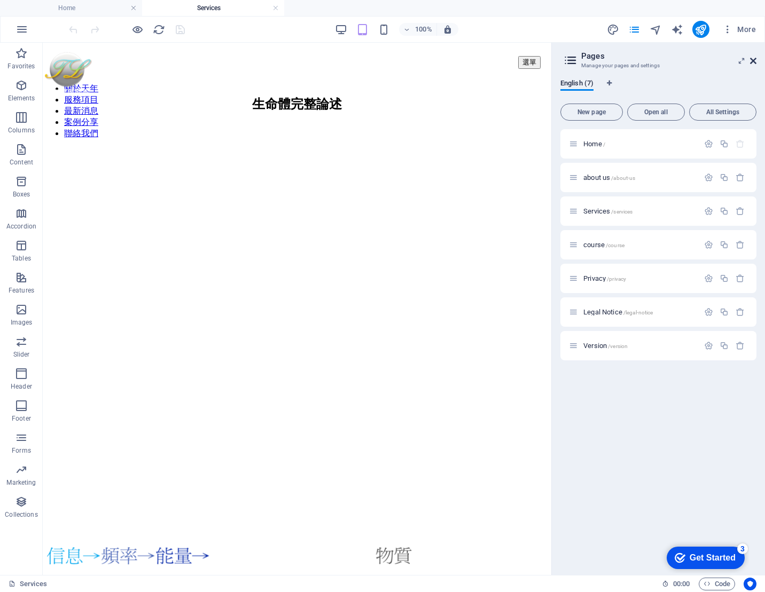
click at [0, 0] on icon at bounding box center [0, 0] width 0 height 0
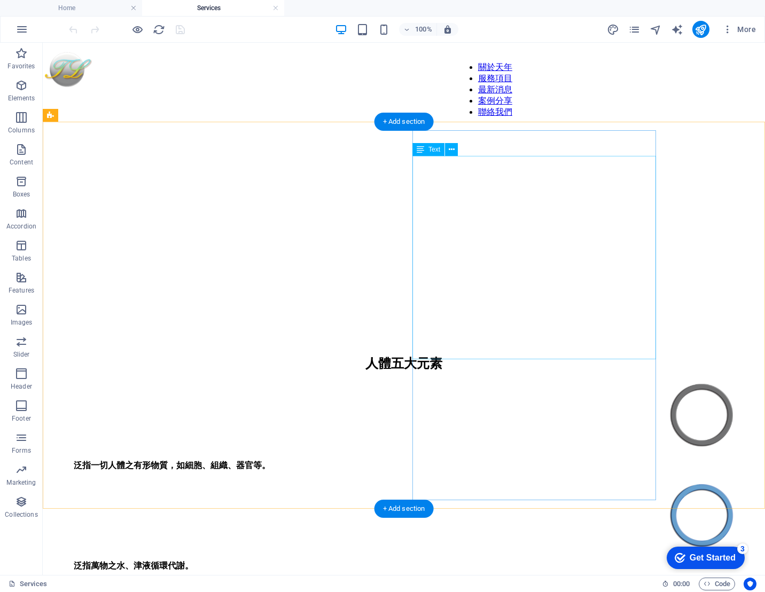
scroll to position [2407, 0]
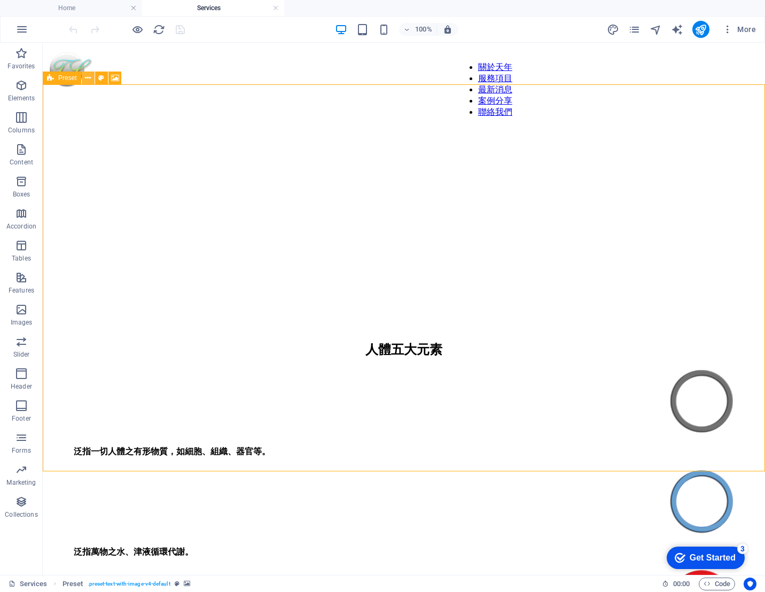
click at [88, 78] on icon at bounding box center [88, 78] width 6 height 11
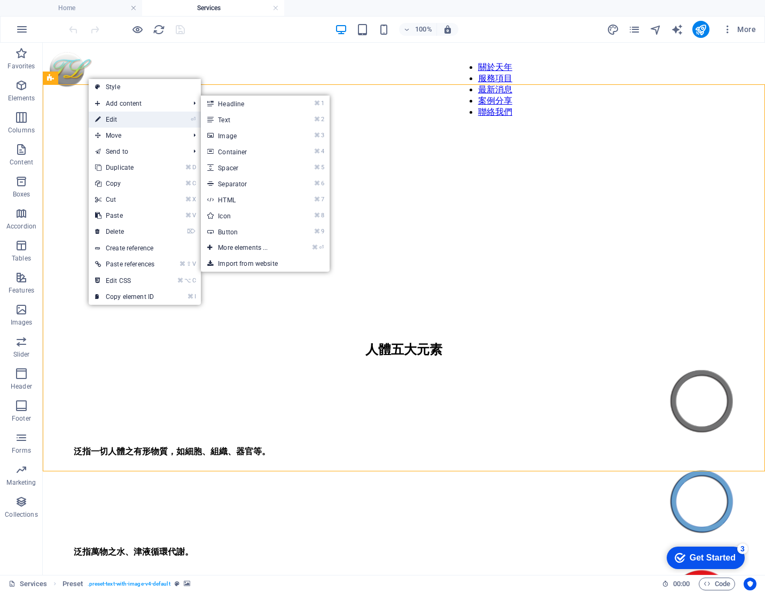
click at [107, 122] on link "⏎ Edit" at bounding box center [125, 120] width 72 height 16
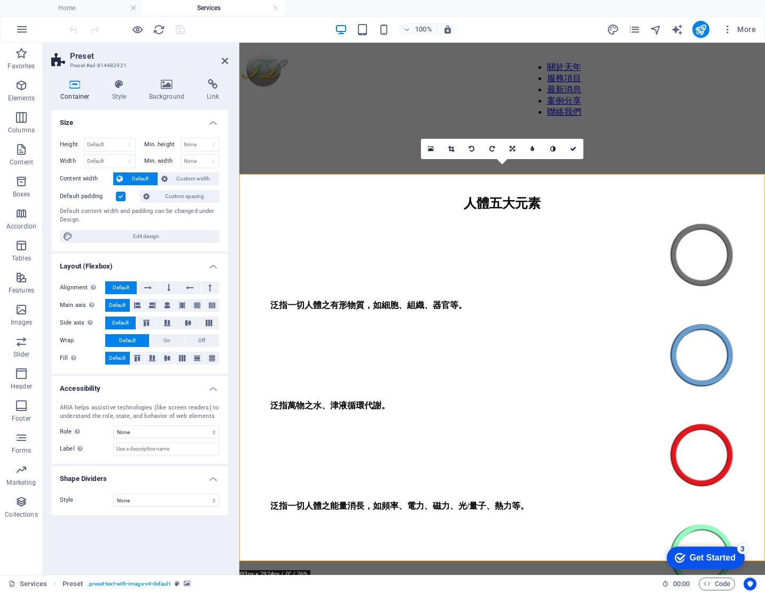
scroll to position [2318, 0]
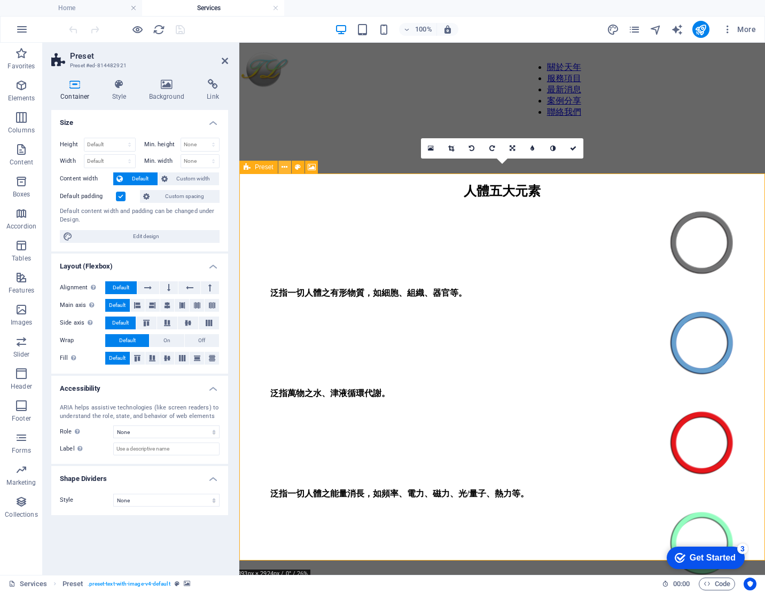
click at [287, 170] on icon at bounding box center [284, 167] width 6 height 11
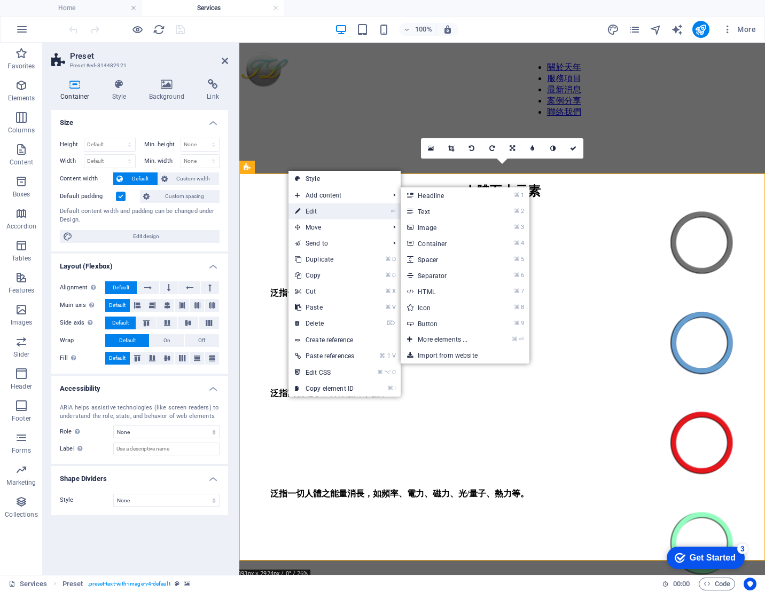
click at [312, 211] on link "⏎ Edit" at bounding box center [324, 212] width 72 height 16
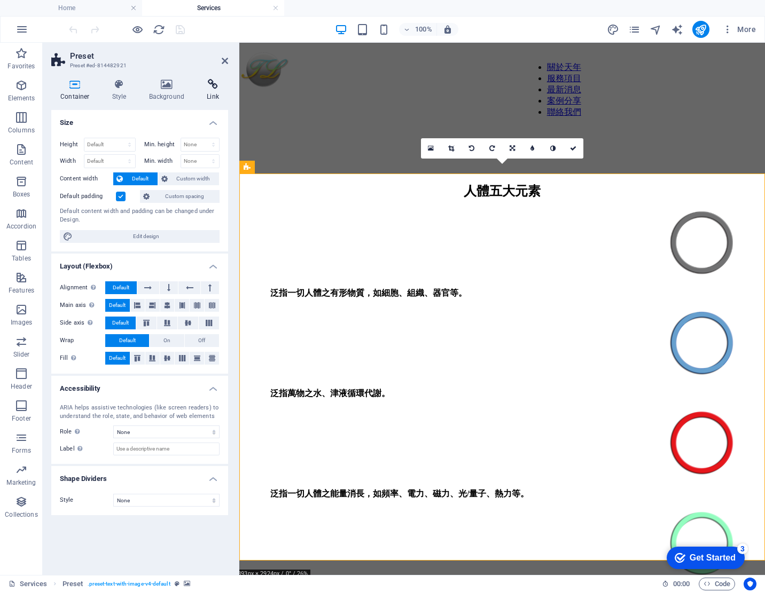
click at [220, 85] on icon at bounding box center [213, 84] width 30 height 11
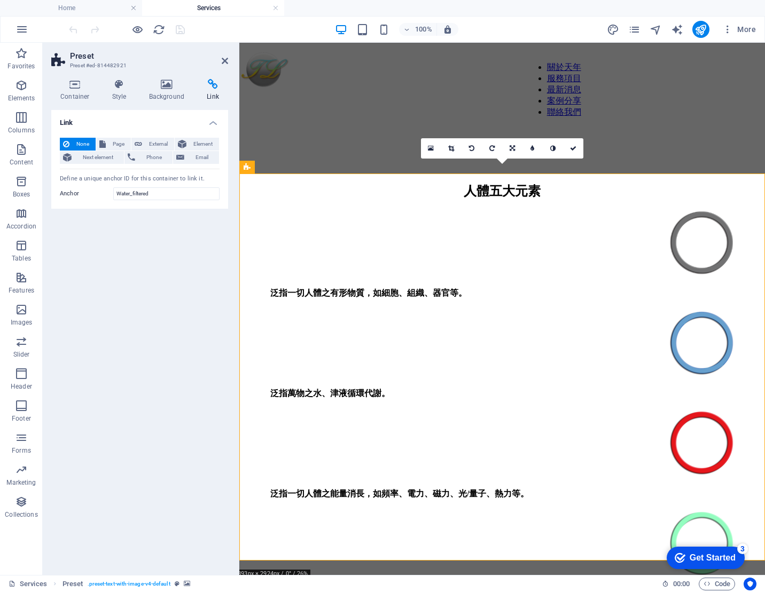
click at [280, 9] on h4 "Services" at bounding box center [213, 8] width 142 height 12
click at [276, 8] on link at bounding box center [275, 8] width 6 height 10
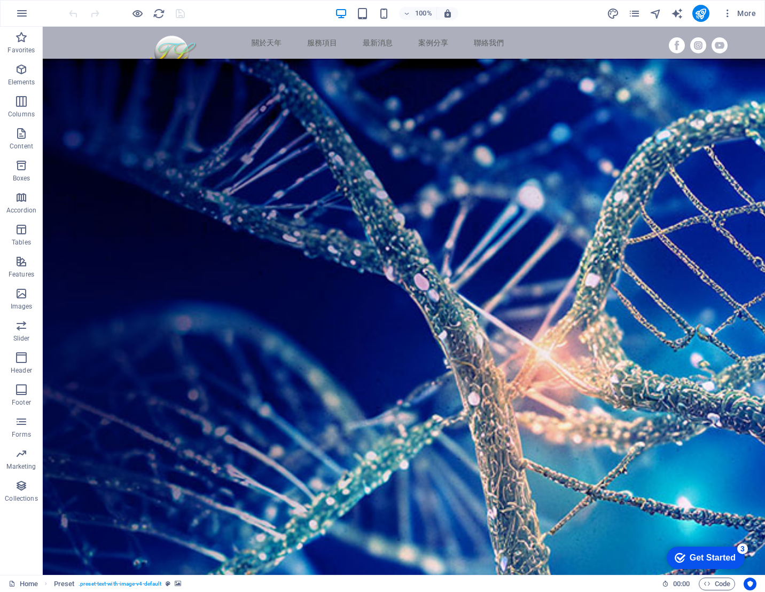
scroll to position [3, 0]
